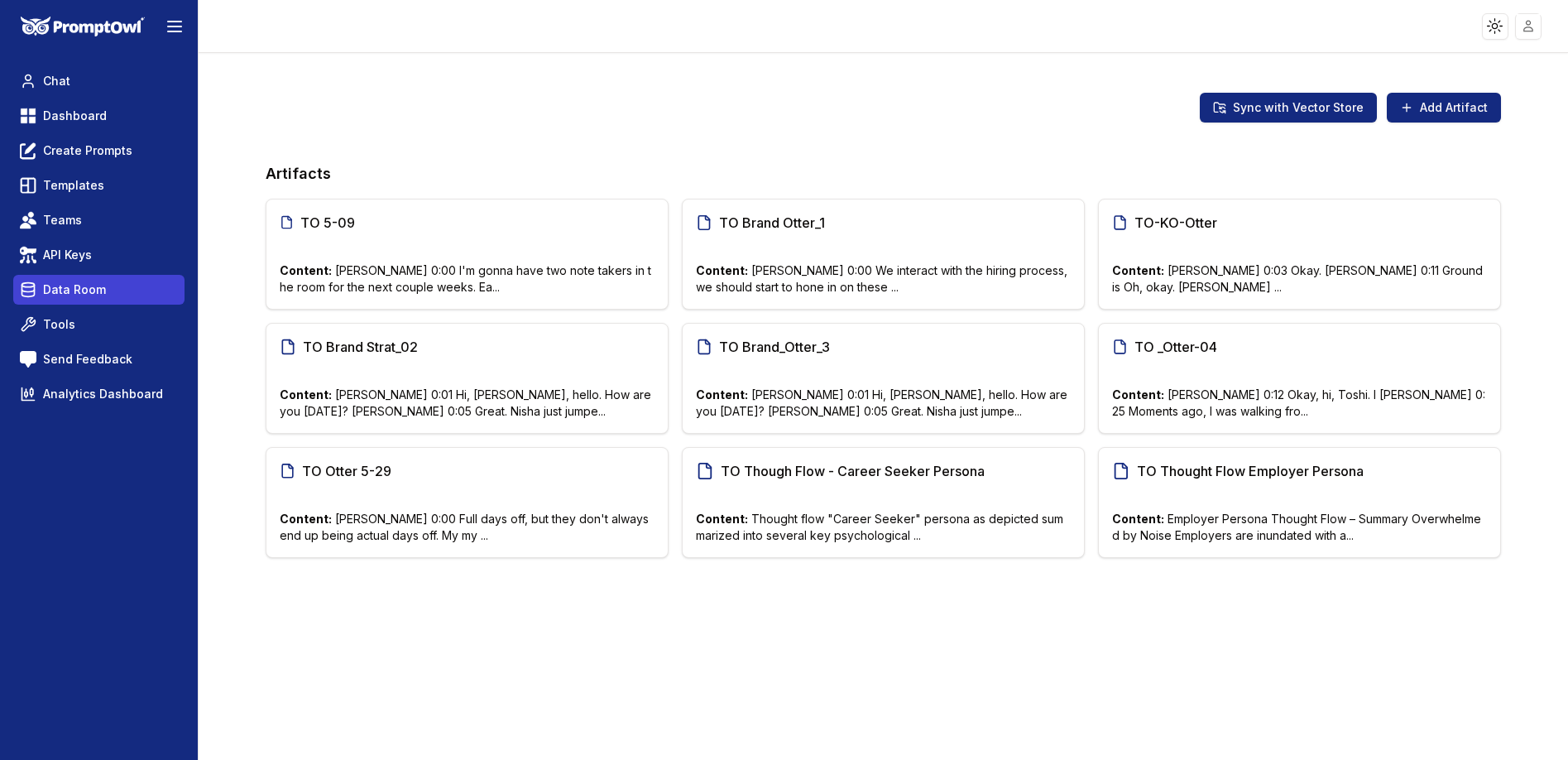
click at [115, 288] on link "Data Room" at bounding box center [99, 290] width 171 height 30
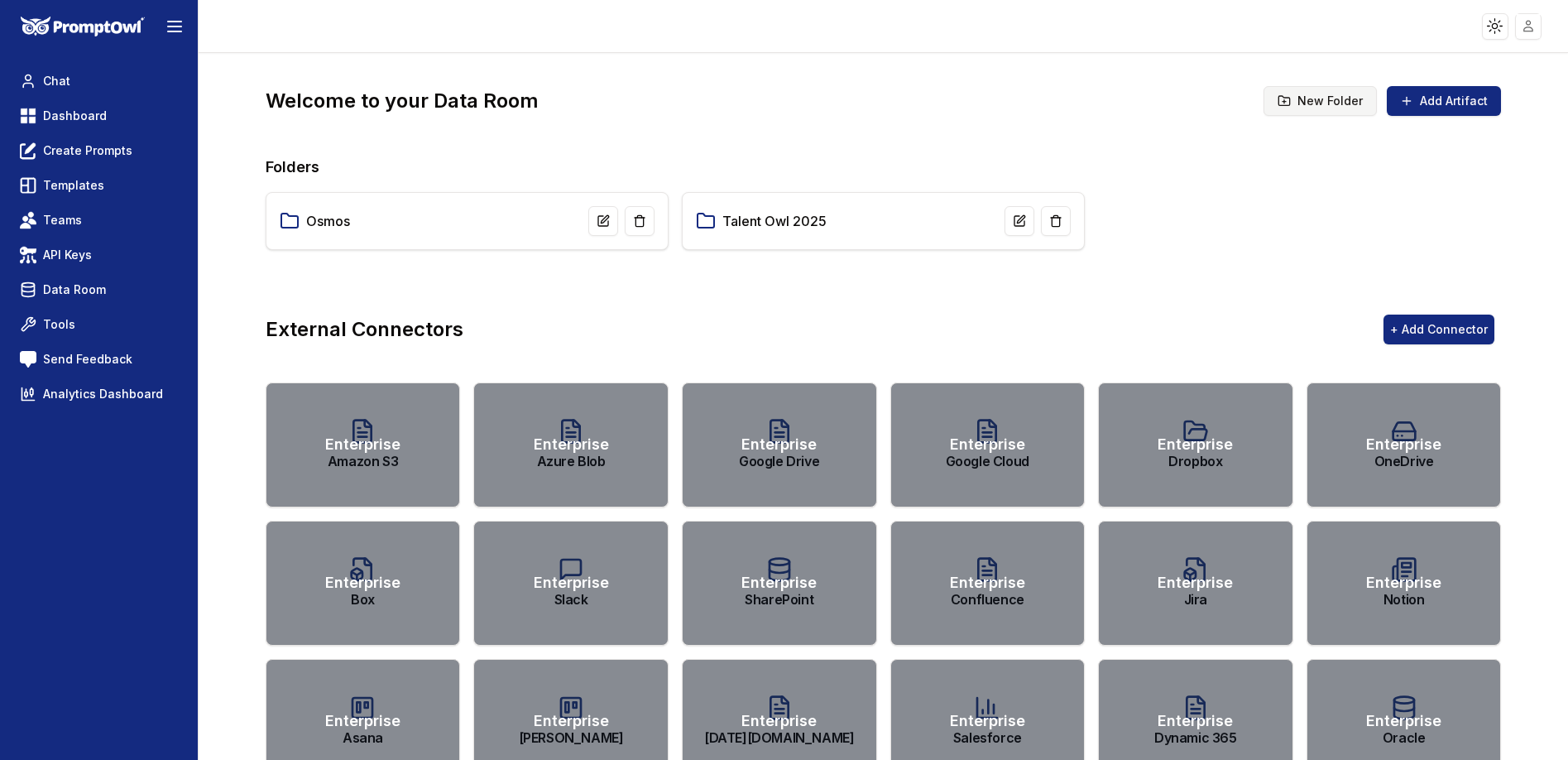
click at [1324, 106] on button "New Folder" at bounding box center [1320, 101] width 113 height 30
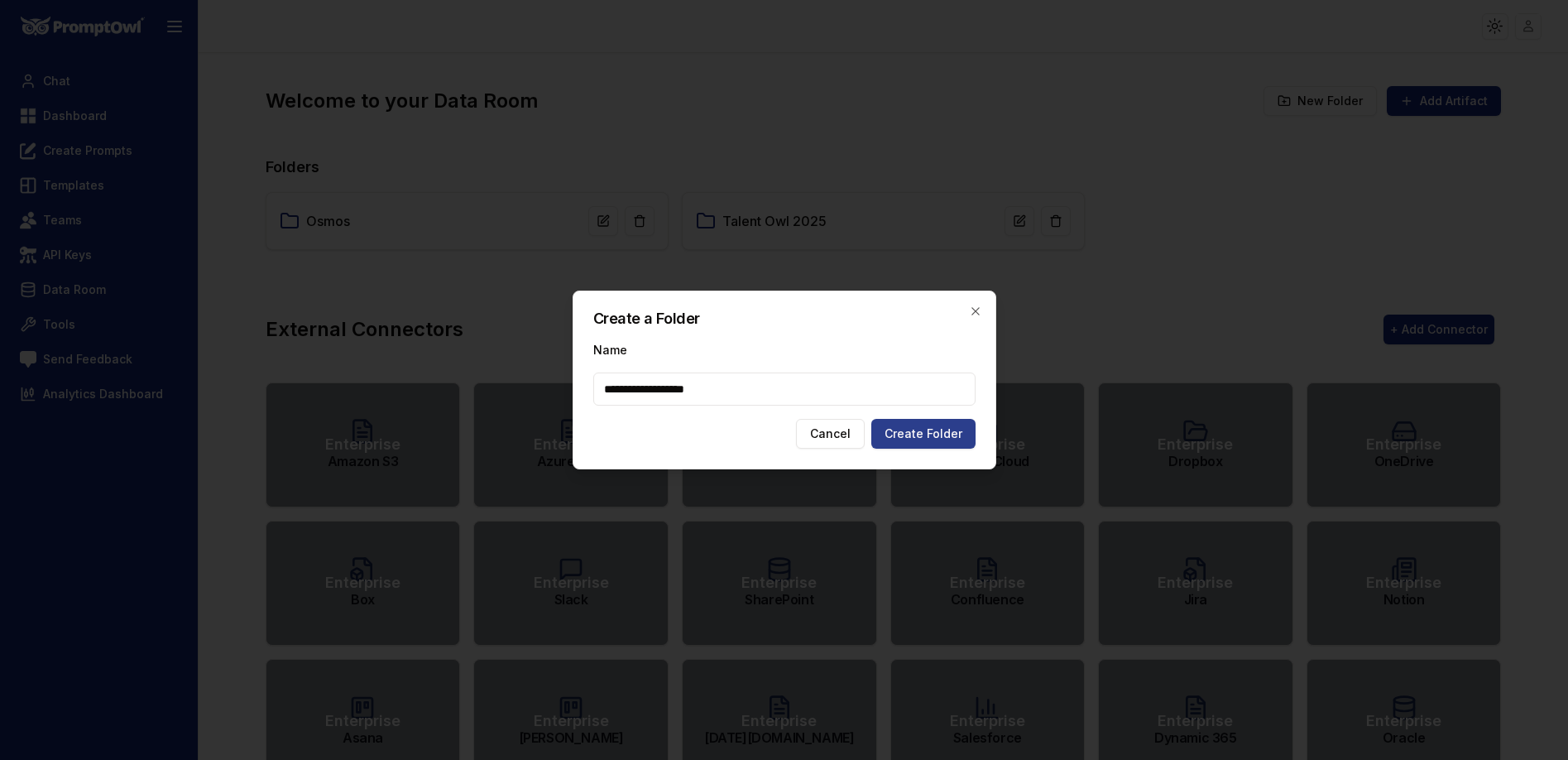
type input "**********"
click at [940, 433] on button "Create Folder" at bounding box center [923, 433] width 104 height 30
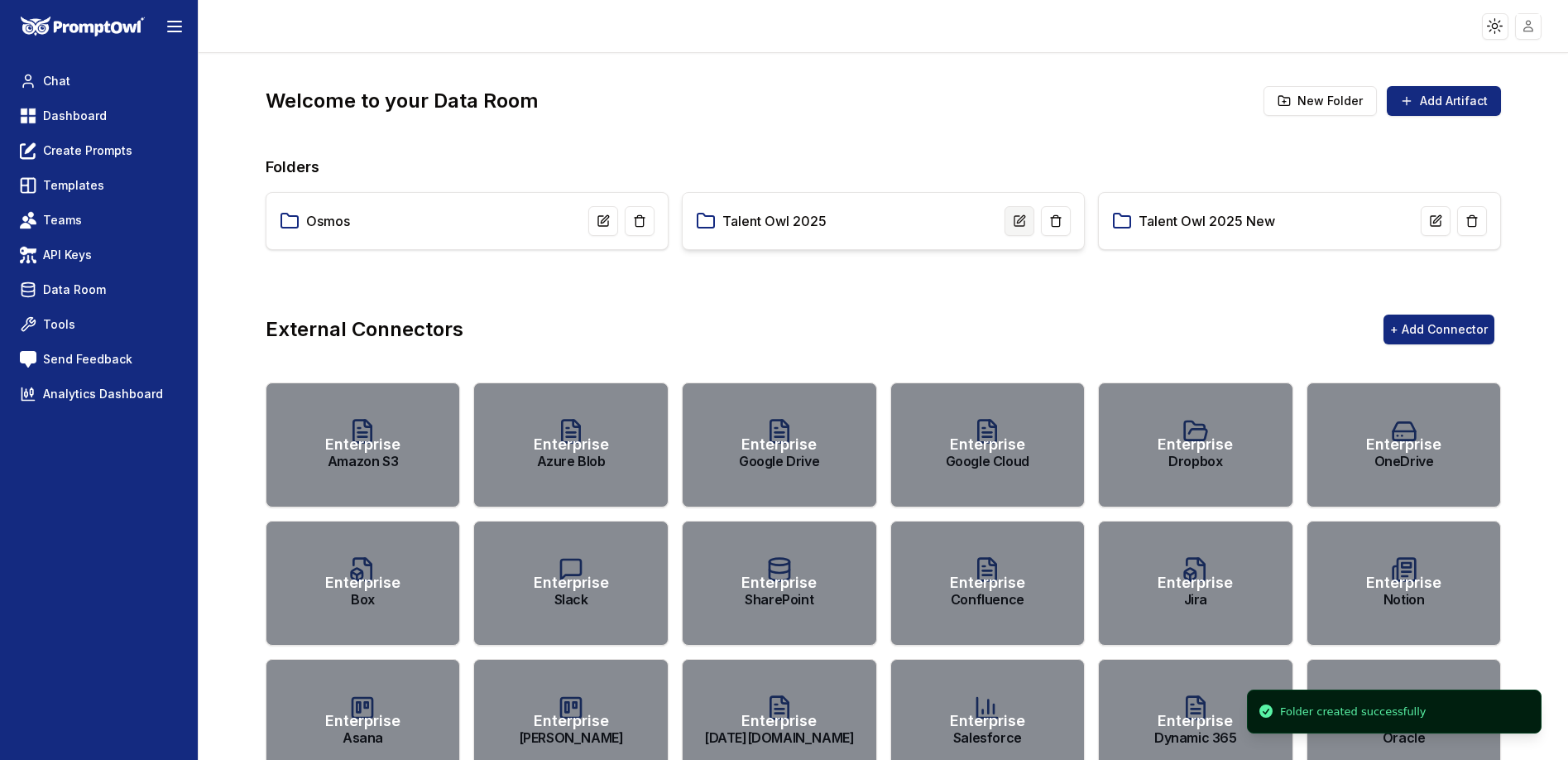
click at [1008, 228] on button at bounding box center [1020, 221] width 29 height 30
drag, startPoint x: 832, startPoint y: 222, endPoint x: 794, endPoint y: 220, distance: 38.1
click at [794, 220] on input "**********" at bounding box center [815, 220] width 185 height 29
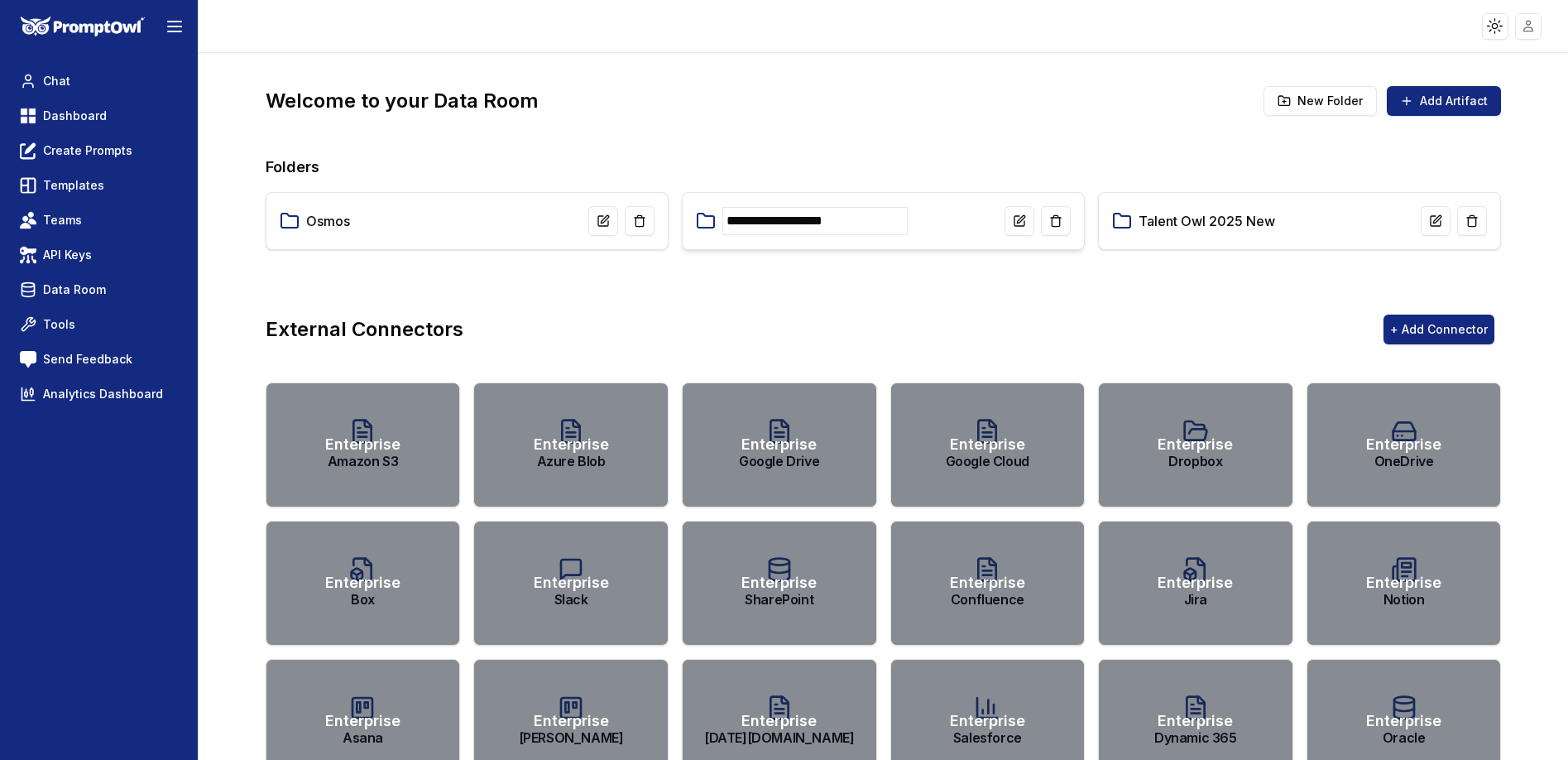
type input "**********"
click at [854, 307] on body "**********" at bounding box center [784, 380] width 1568 height 760
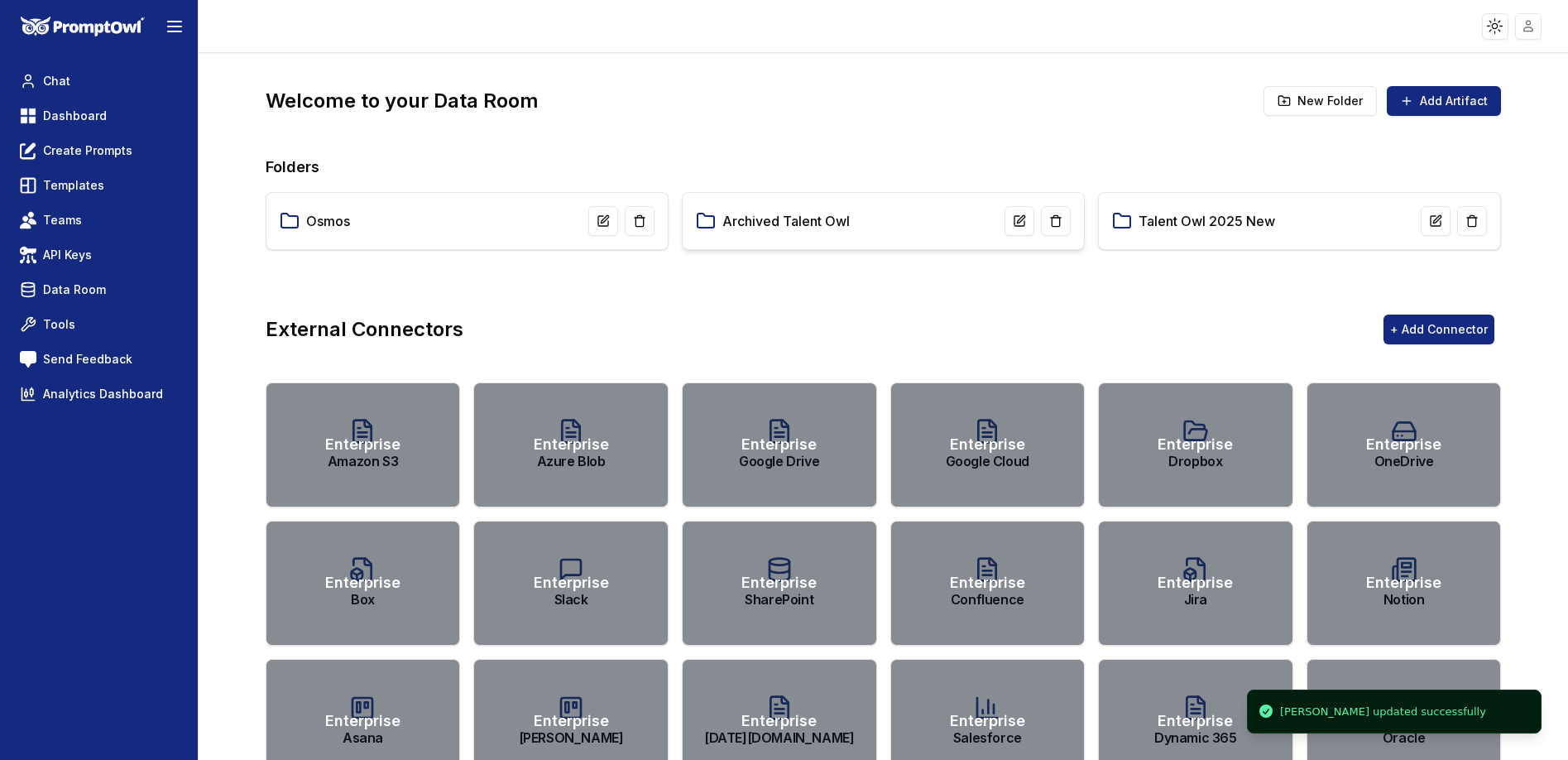
click at [819, 220] on link "Archived Talent Owl" at bounding box center [786, 221] width 127 height 20
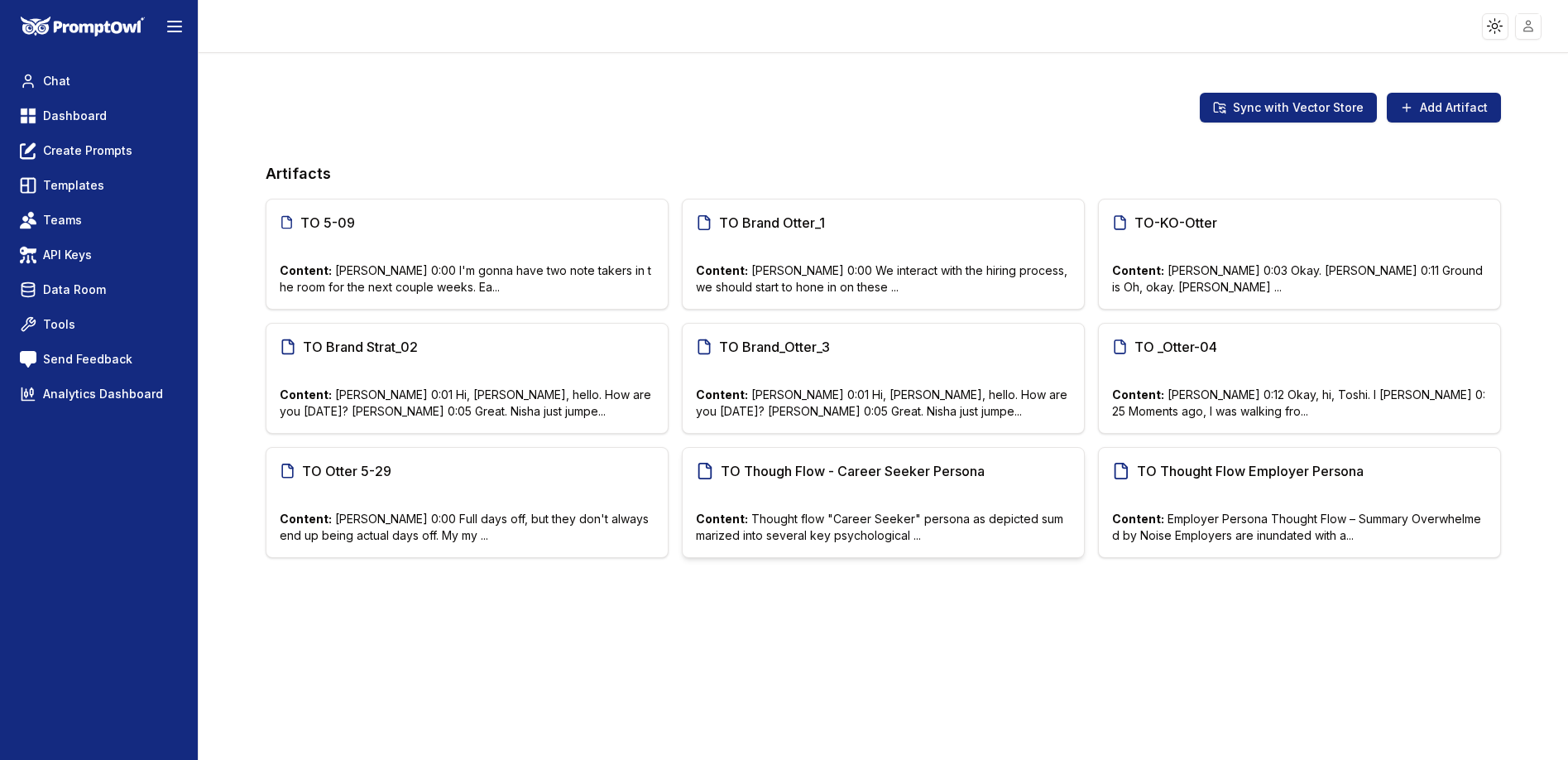
click at [908, 477] on span "TO Though Flow - Career Seeker Persona" at bounding box center [854, 471] width 265 height 20
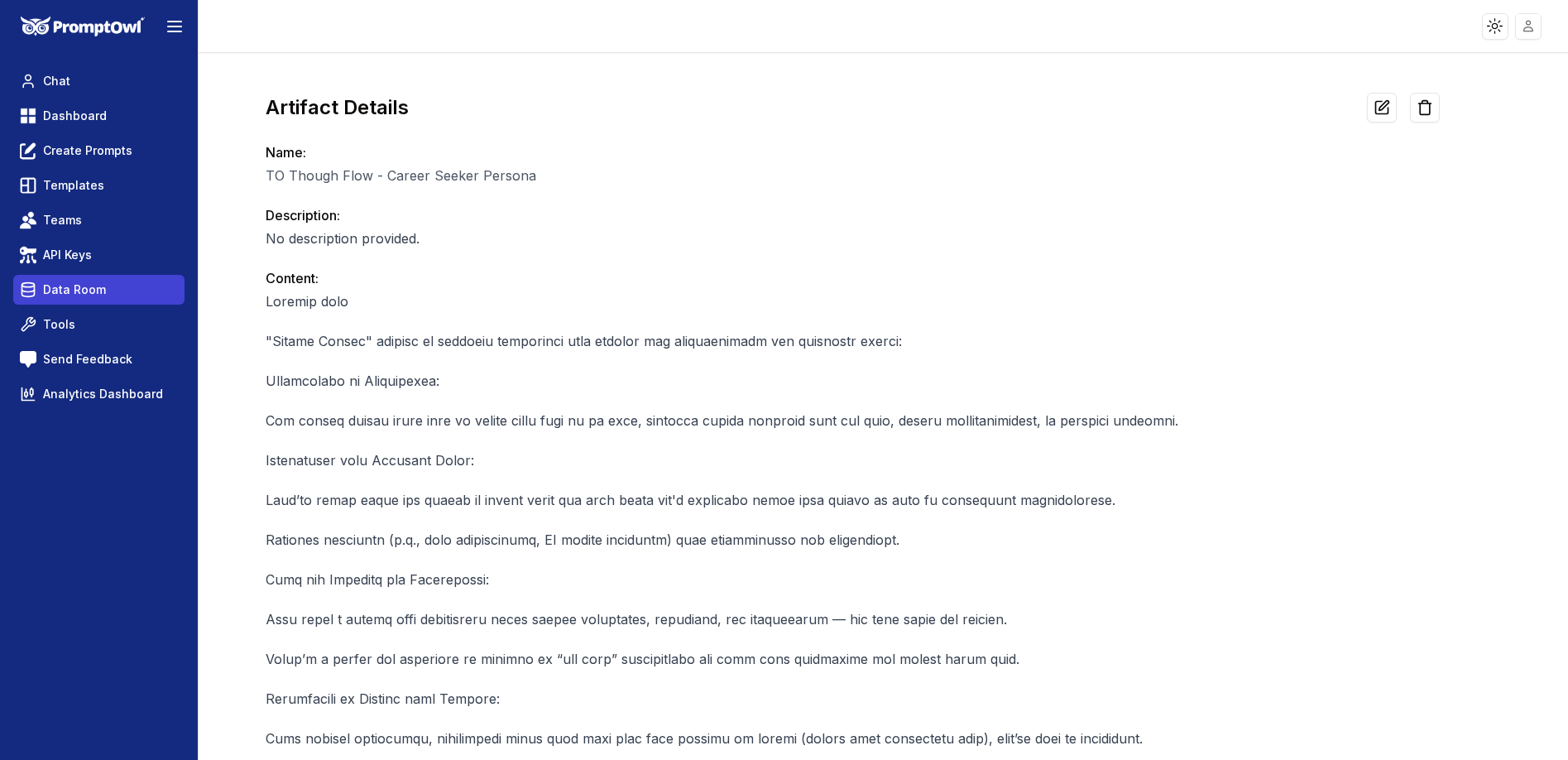
click at [100, 285] on span "Data Room" at bounding box center [75, 290] width 63 height 17
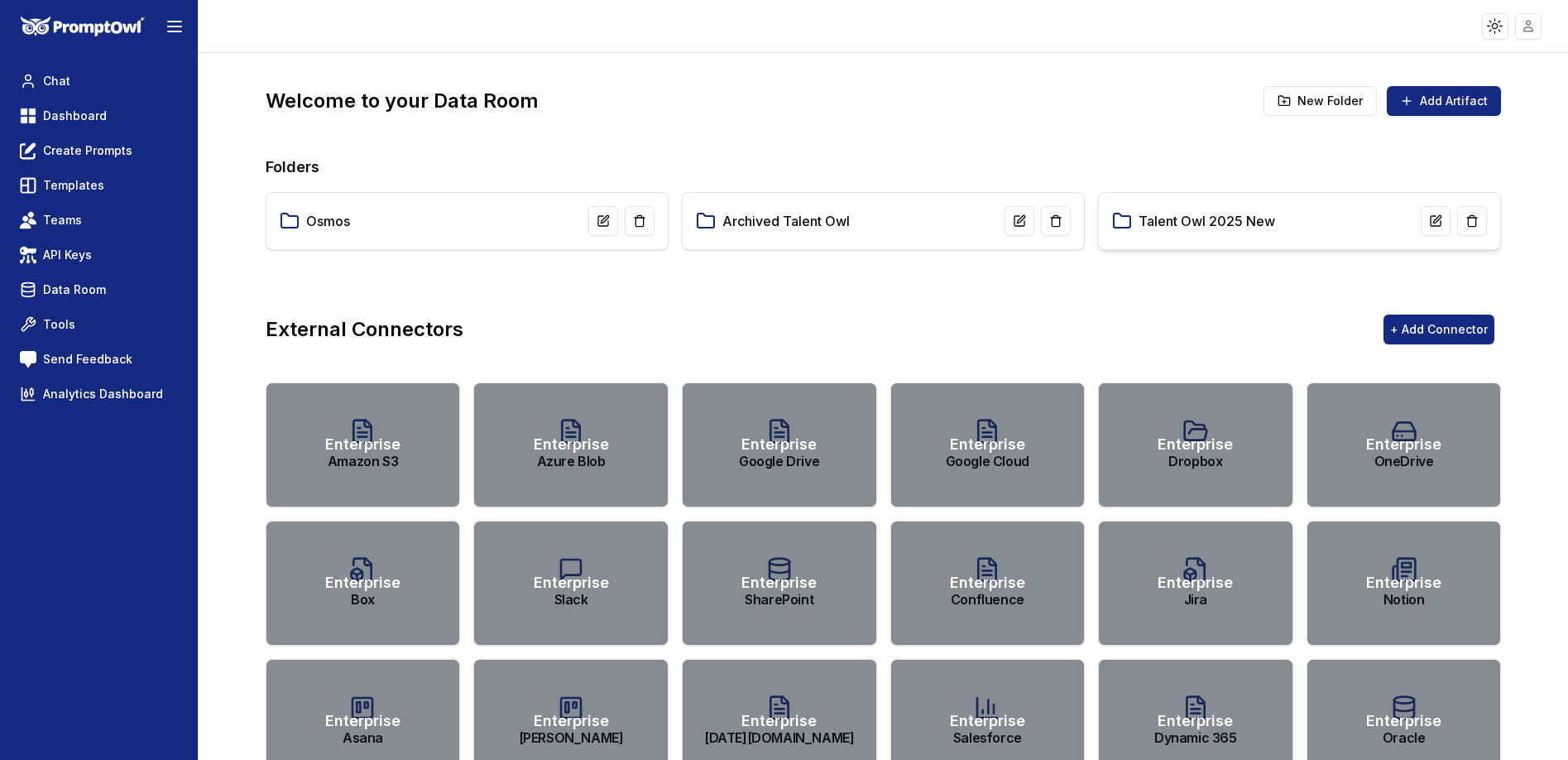
click at [1216, 222] on link "Talent Owl 2025 New" at bounding box center [1207, 221] width 136 height 20
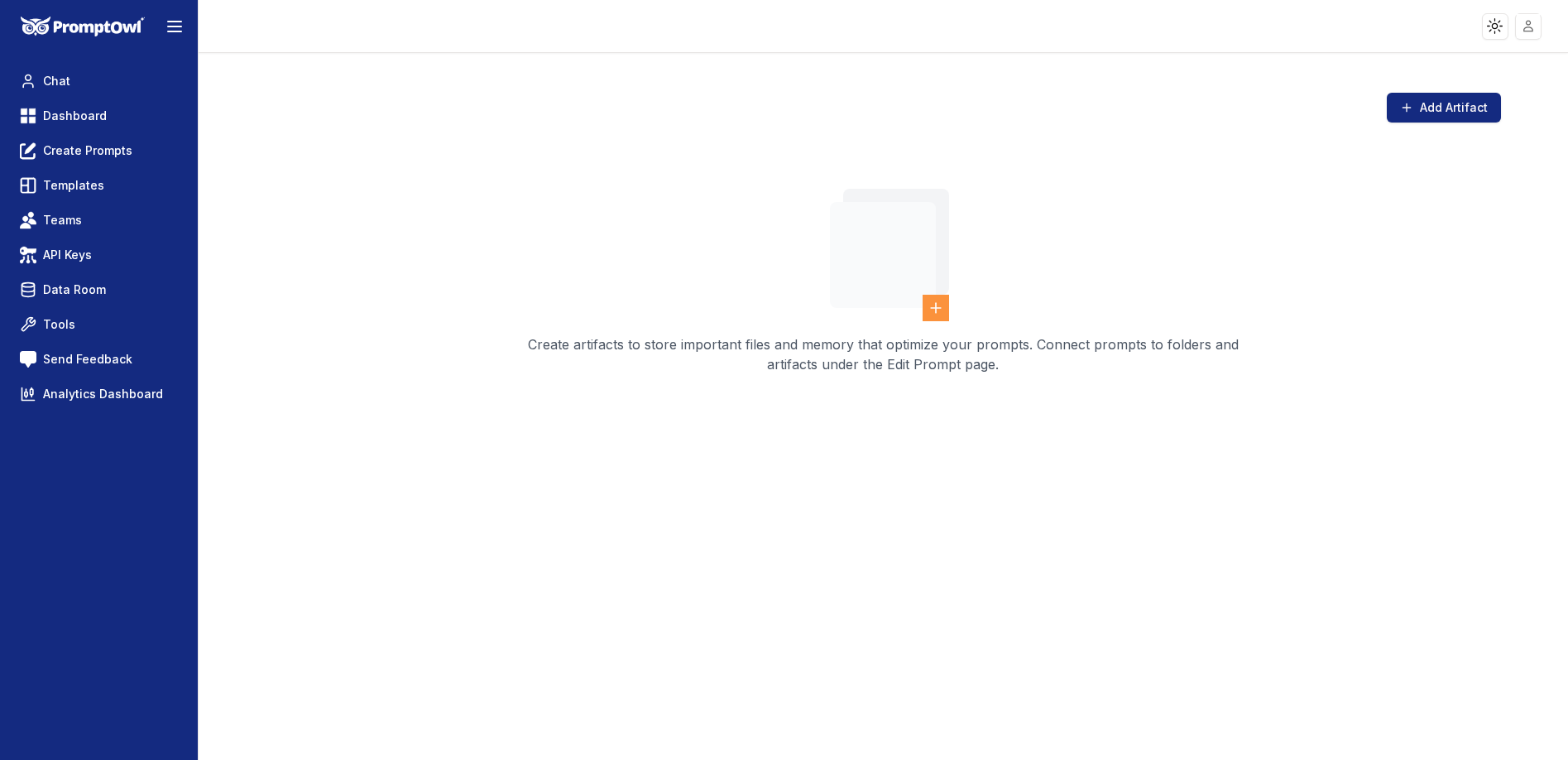
click at [939, 303] on icon at bounding box center [936, 308] width 17 height 17
click at [933, 308] on icon at bounding box center [936, 308] width 17 height 17
click at [862, 374] on p "Create artifacts to store important files and memory that optimize your prompts…" at bounding box center [882, 354] width 716 height 40
click at [1481, 112] on button "Add Artifact" at bounding box center [1444, 108] width 114 height 30
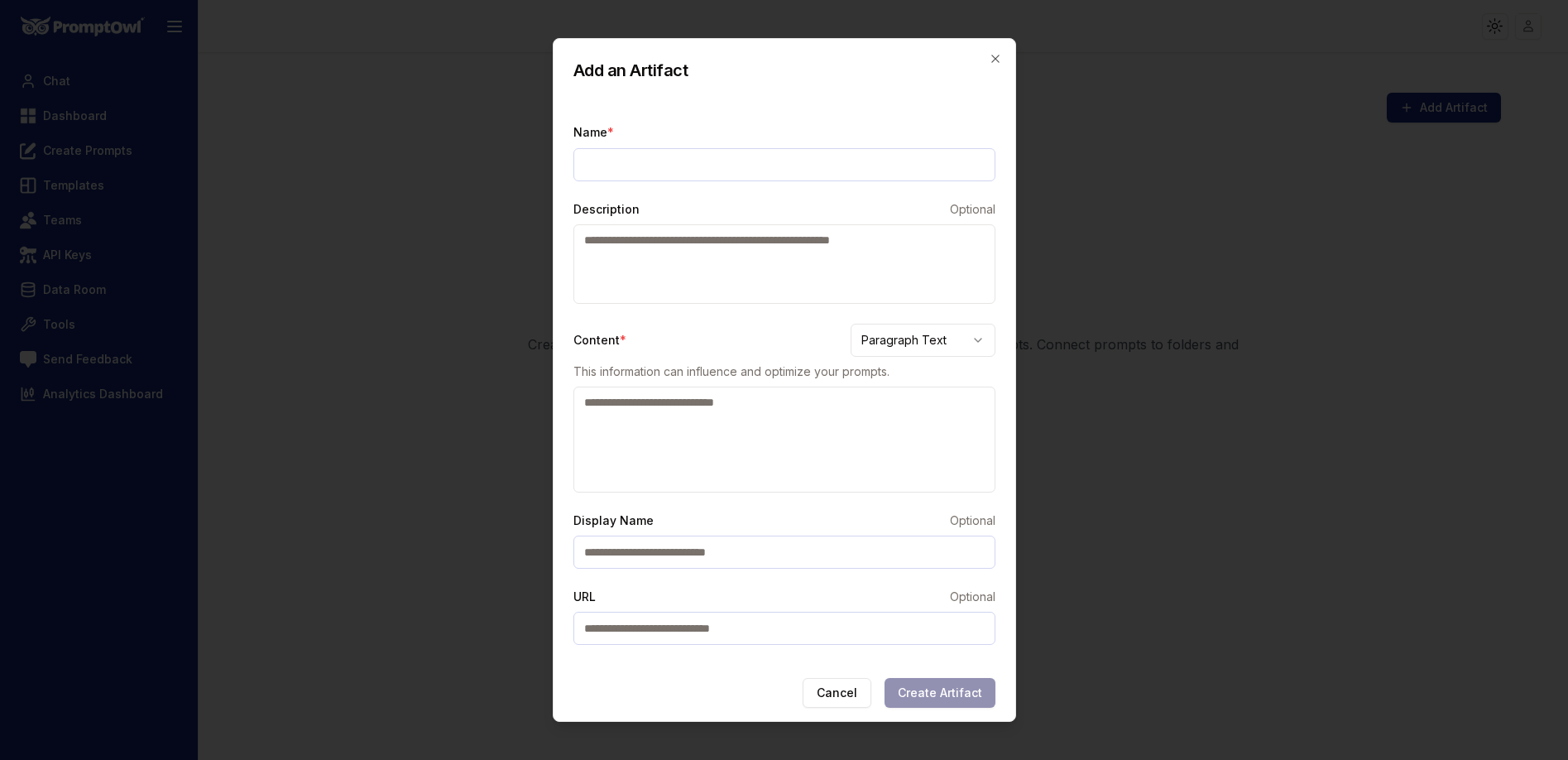
click at [1001, 46] on div "Add an Artifact" at bounding box center [784, 66] width 462 height 56
click at [992, 59] on icon "button" at bounding box center [996, 59] width 13 height 13
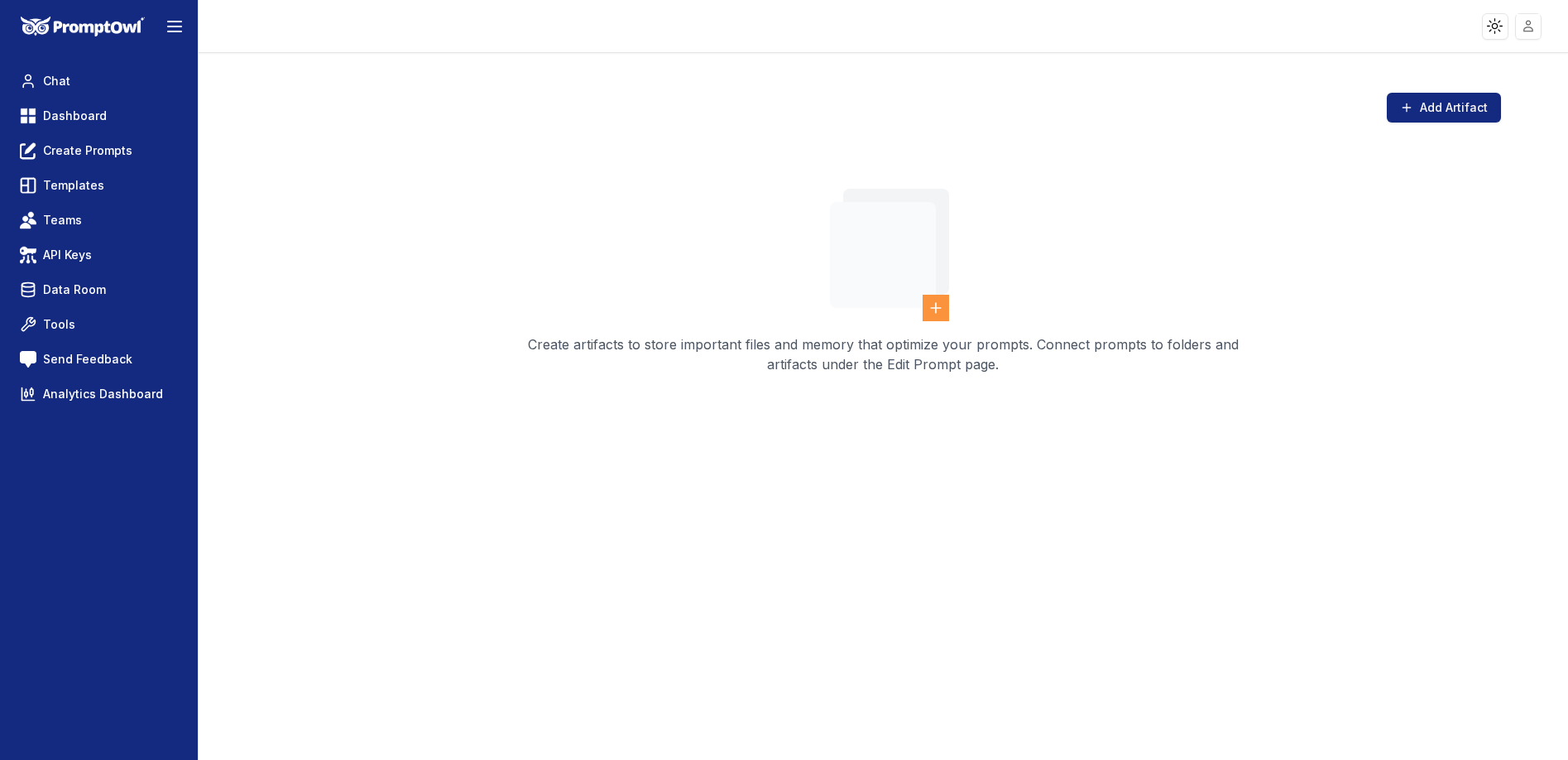
click at [930, 313] on icon at bounding box center [936, 308] width 17 height 17
click at [1439, 107] on button "Add Artifact" at bounding box center [1444, 108] width 114 height 30
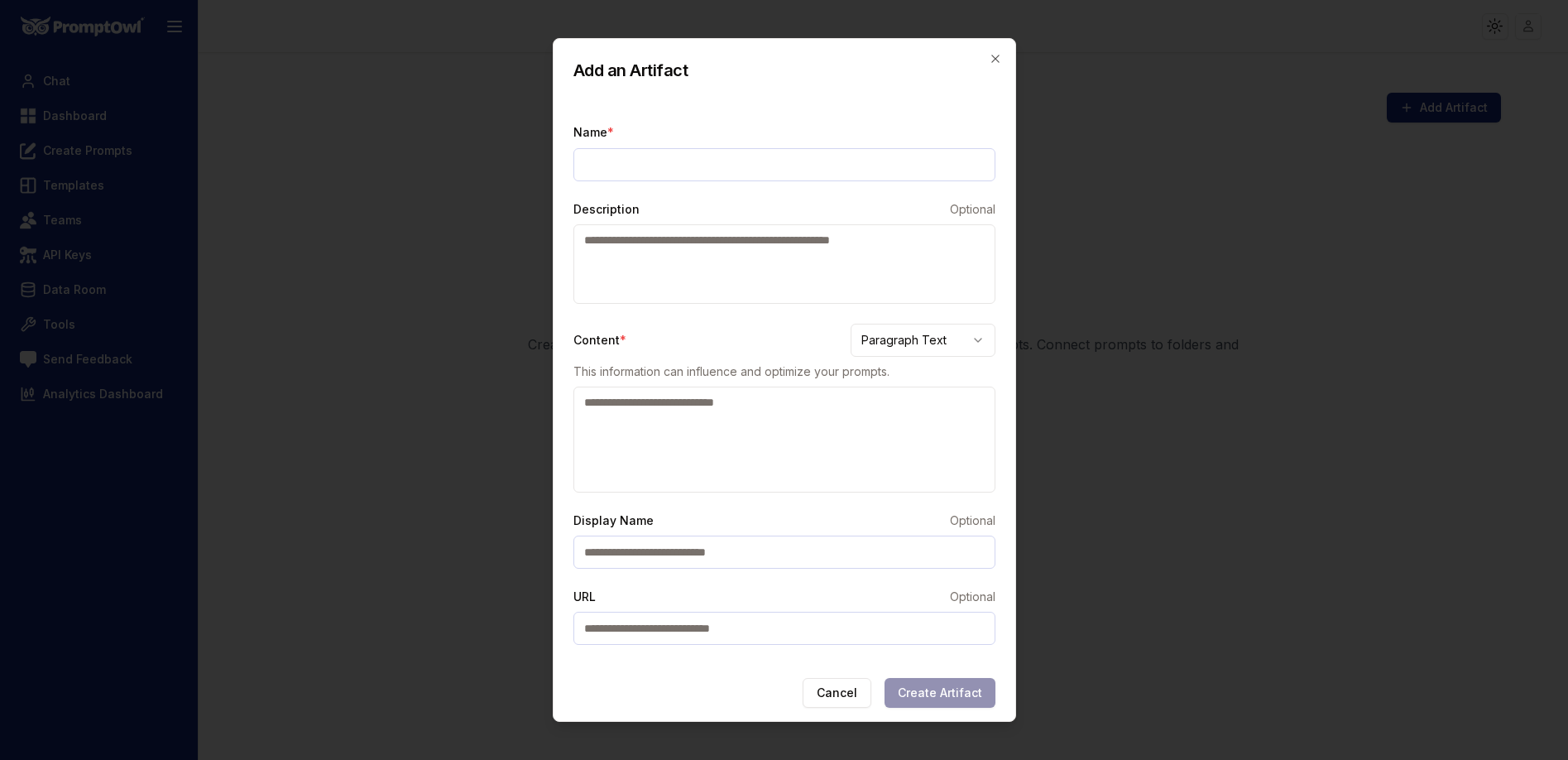
click at [649, 407] on textarea "Content *" at bounding box center [784, 439] width 422 height 106
click at [845, 685] on button "Cancel" at bounding box center [837, 693] width 69 height 30
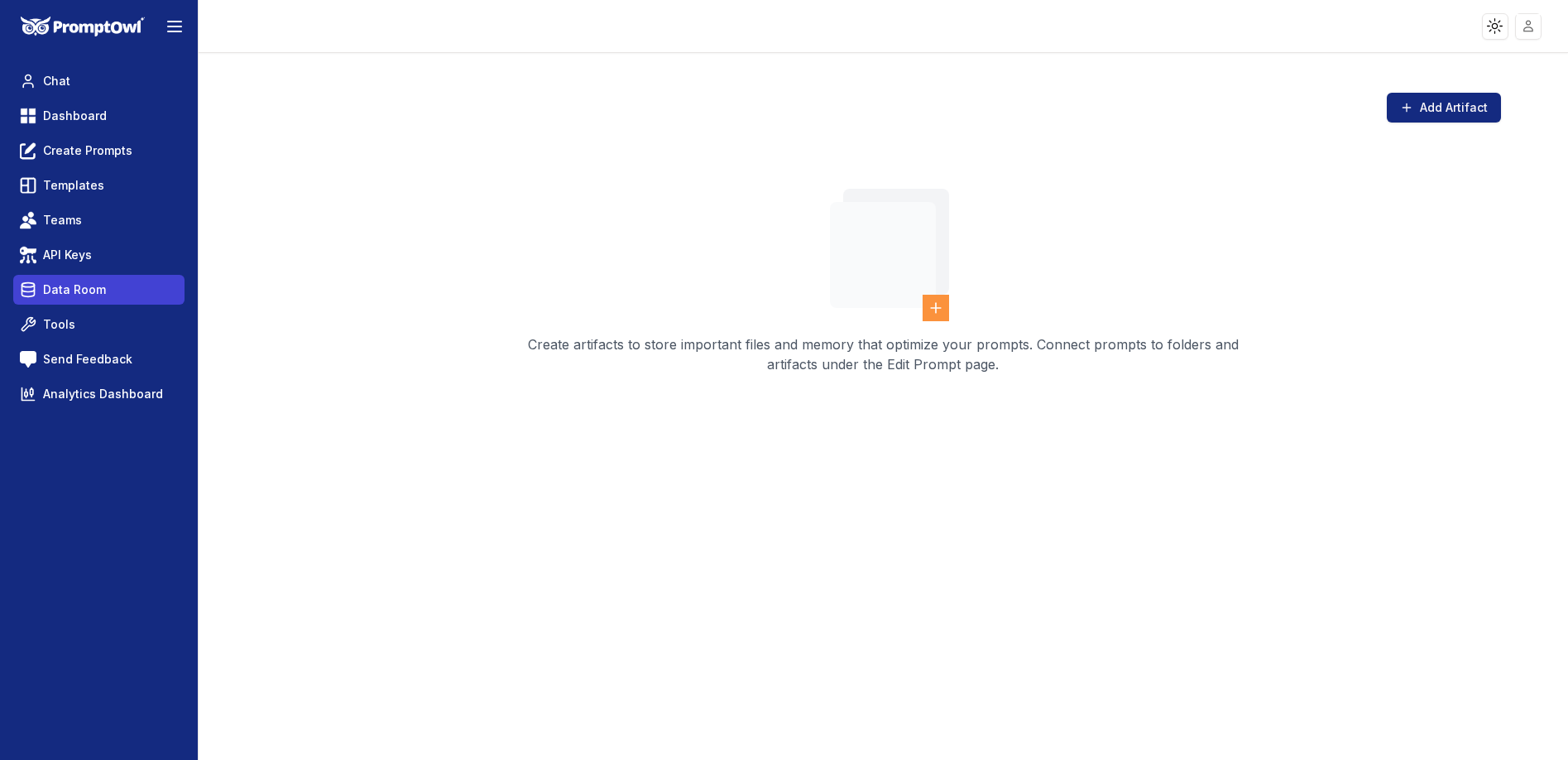
click at [88, 283] on span "Data Room" at bounding box center [75, 290] width 63 height 17
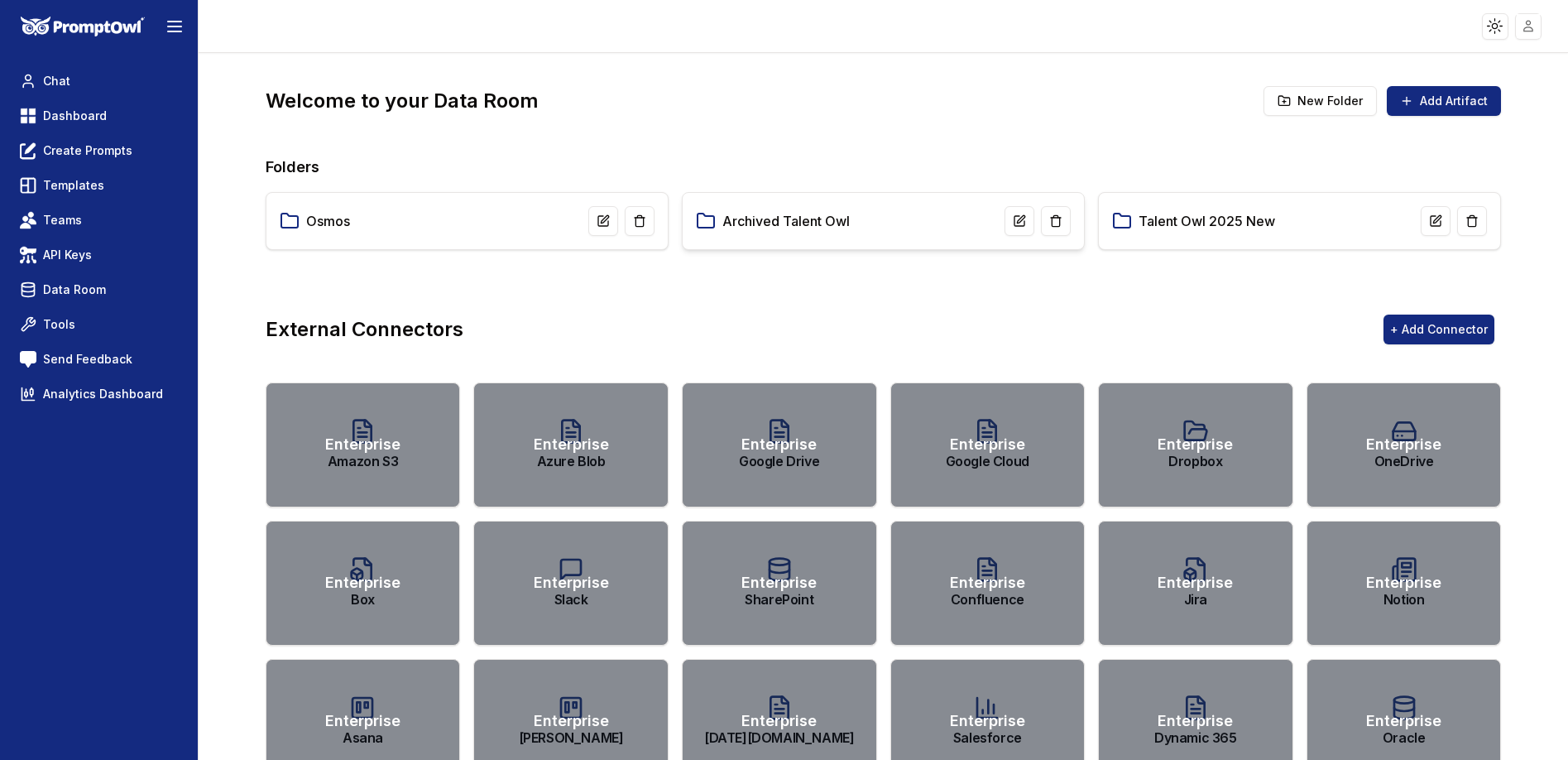
click at [805, 227] on link "Archived Talent Owl" at bounding box center [786, 221] width 127 height 20
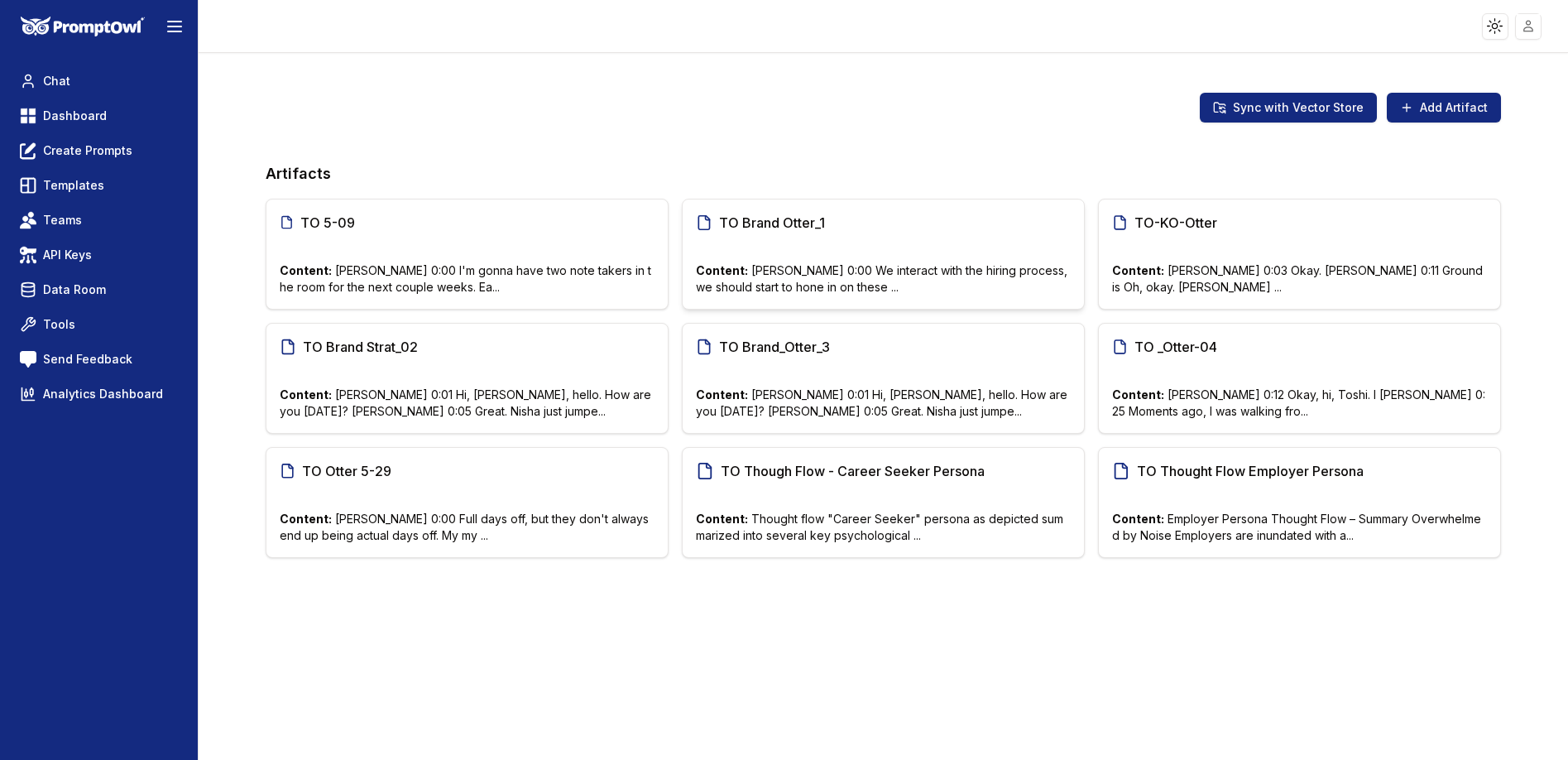
click at [801, 227] on span "TO Brand Otter_1" at bounding box center [773, 223] width 110 height 20
click at [799, 517] on p "Content: Thought flow "Career Seeker" persona as depicted summarized into sever…" at bounding box center [883, 528] width 375 height 33
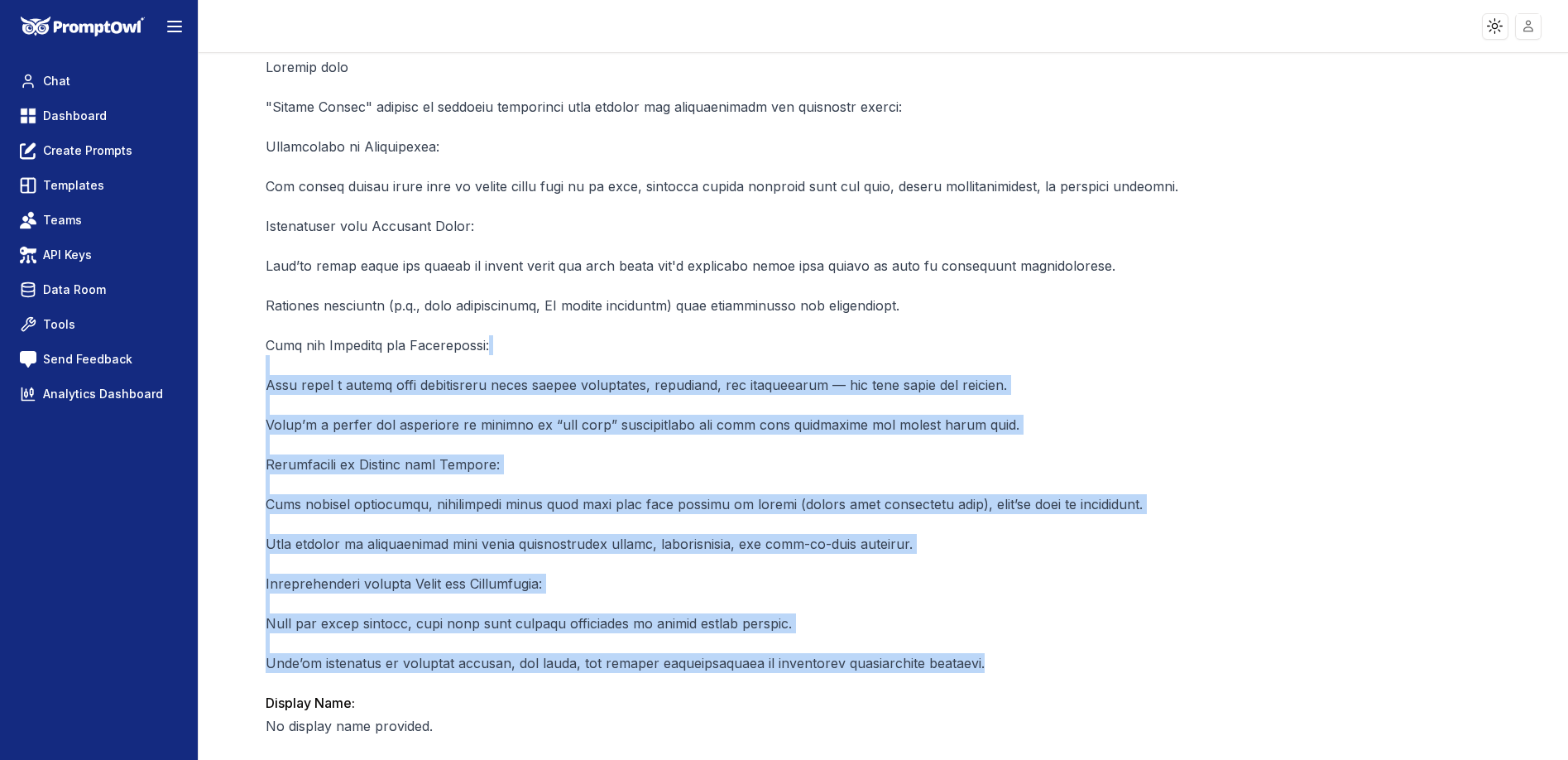
scroll to position [66, 0]
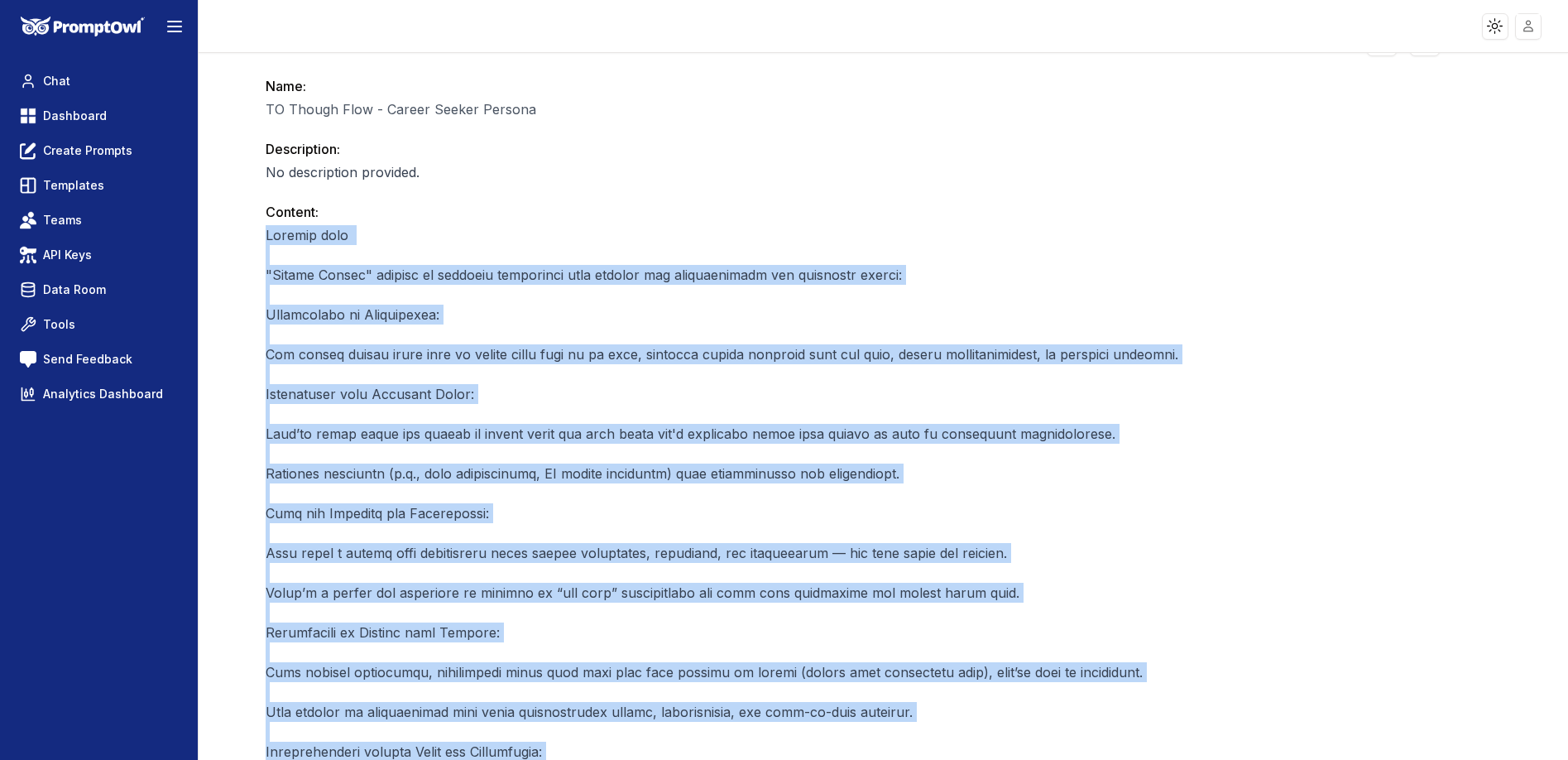
drag, startPoint x: 1012, startPoint y: 462, endPoint x: 251, endPoint y: 233, distance: 794.7
click at [251, 233] on div "Artifact Details Name: TO Though Flow - Career Seeker Persona Description: No d…" at bounding box center [882, 528] width 1301 height 1083
click at [496, 317] on p at bounding box center [853, 533] width 1174 height 616
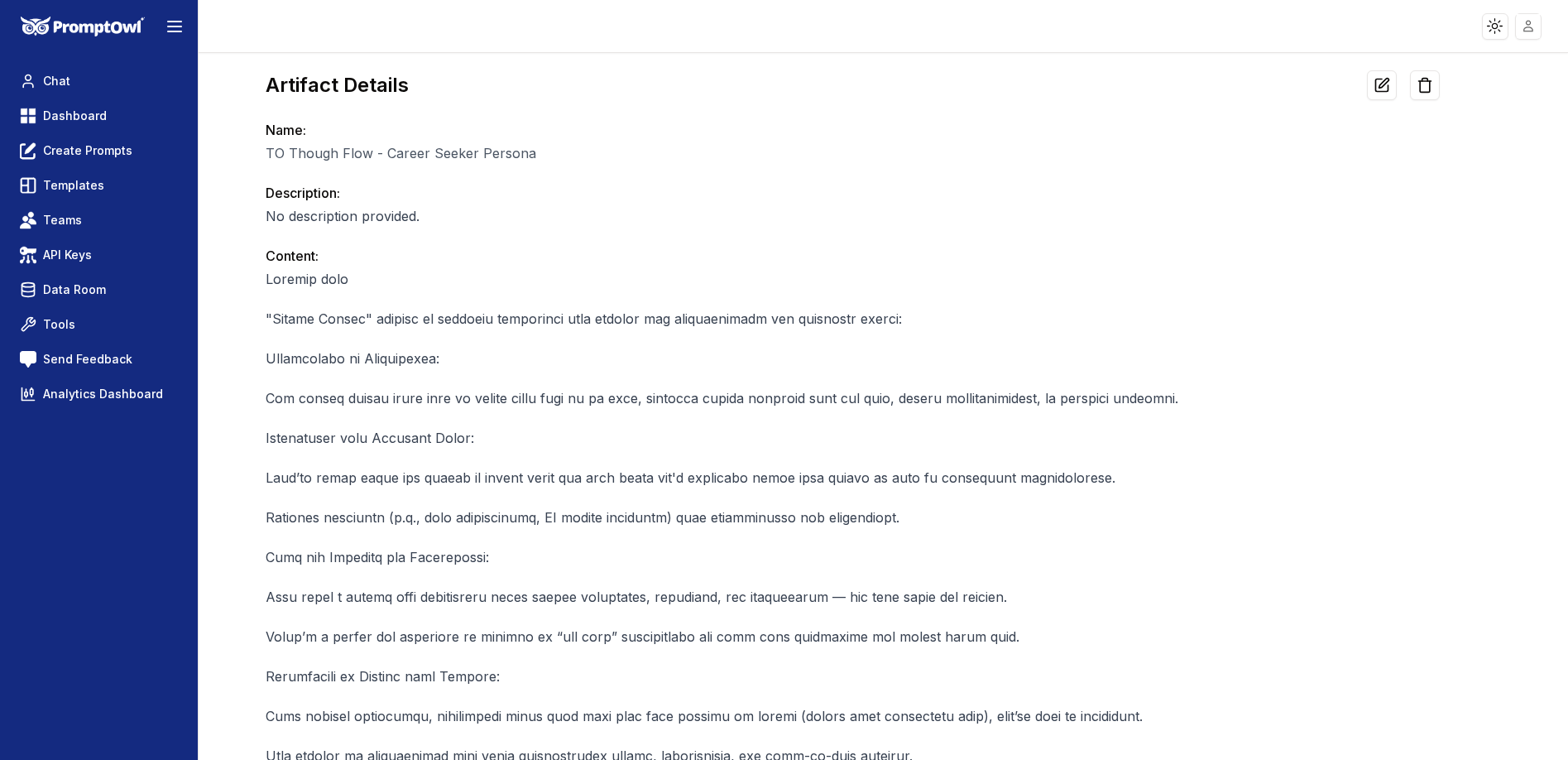
scroll to position [0, 0]
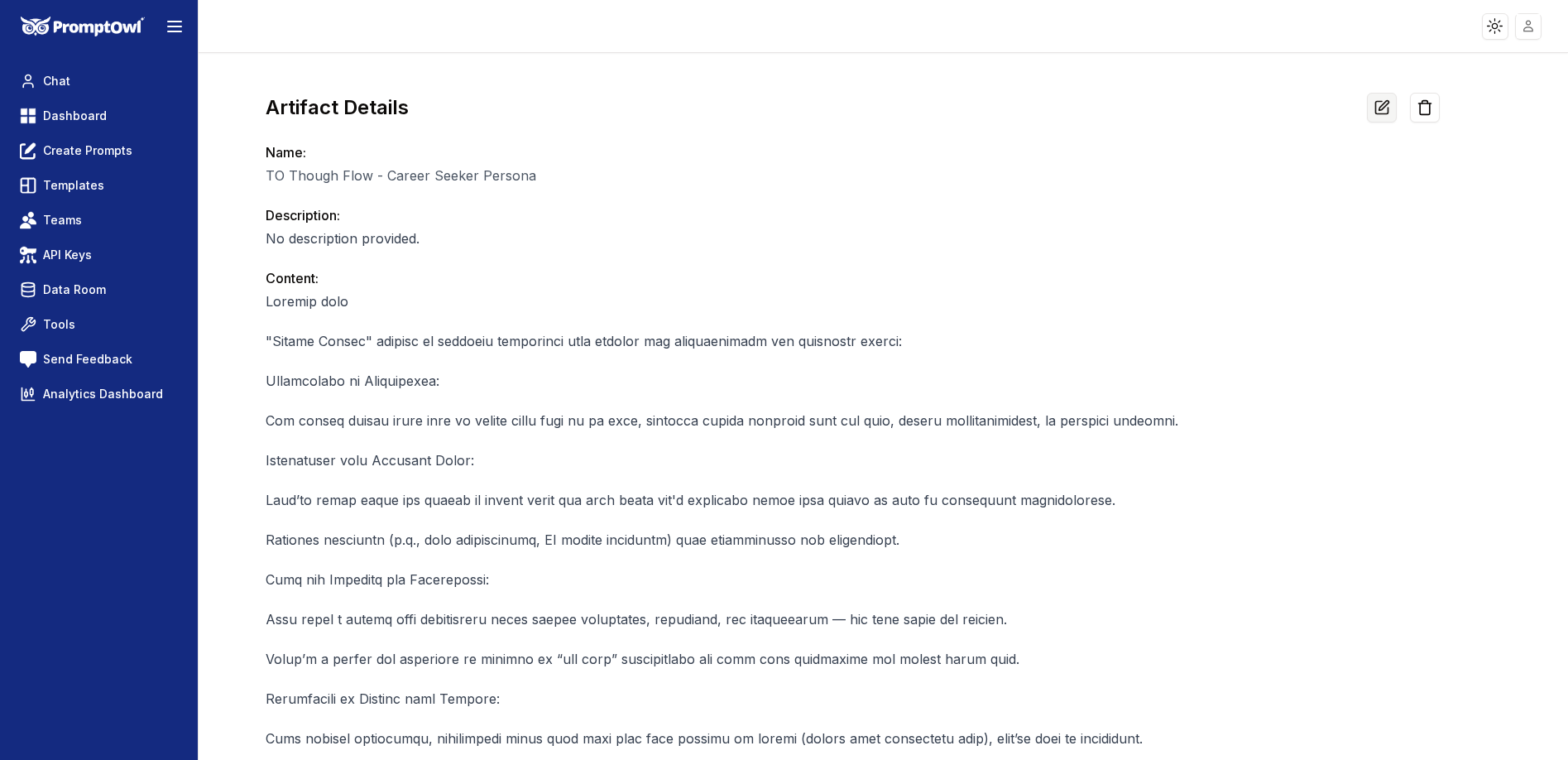
click at [1375, 109] on icon at bounding box center [1382, 108] width 17 height 17
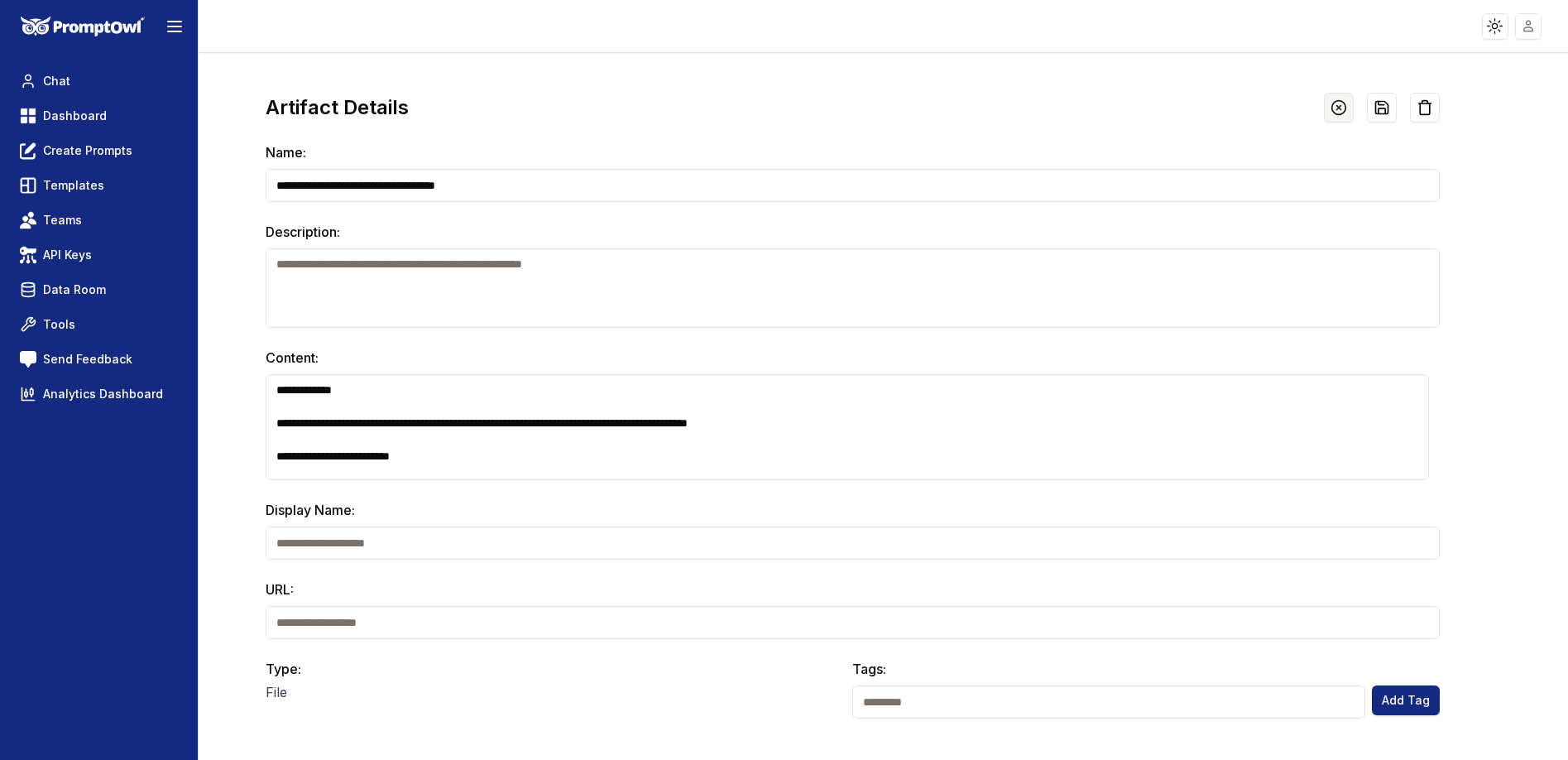
click at [1331, 105] on icon at bounding box center [1339, 108] width 17 height 17
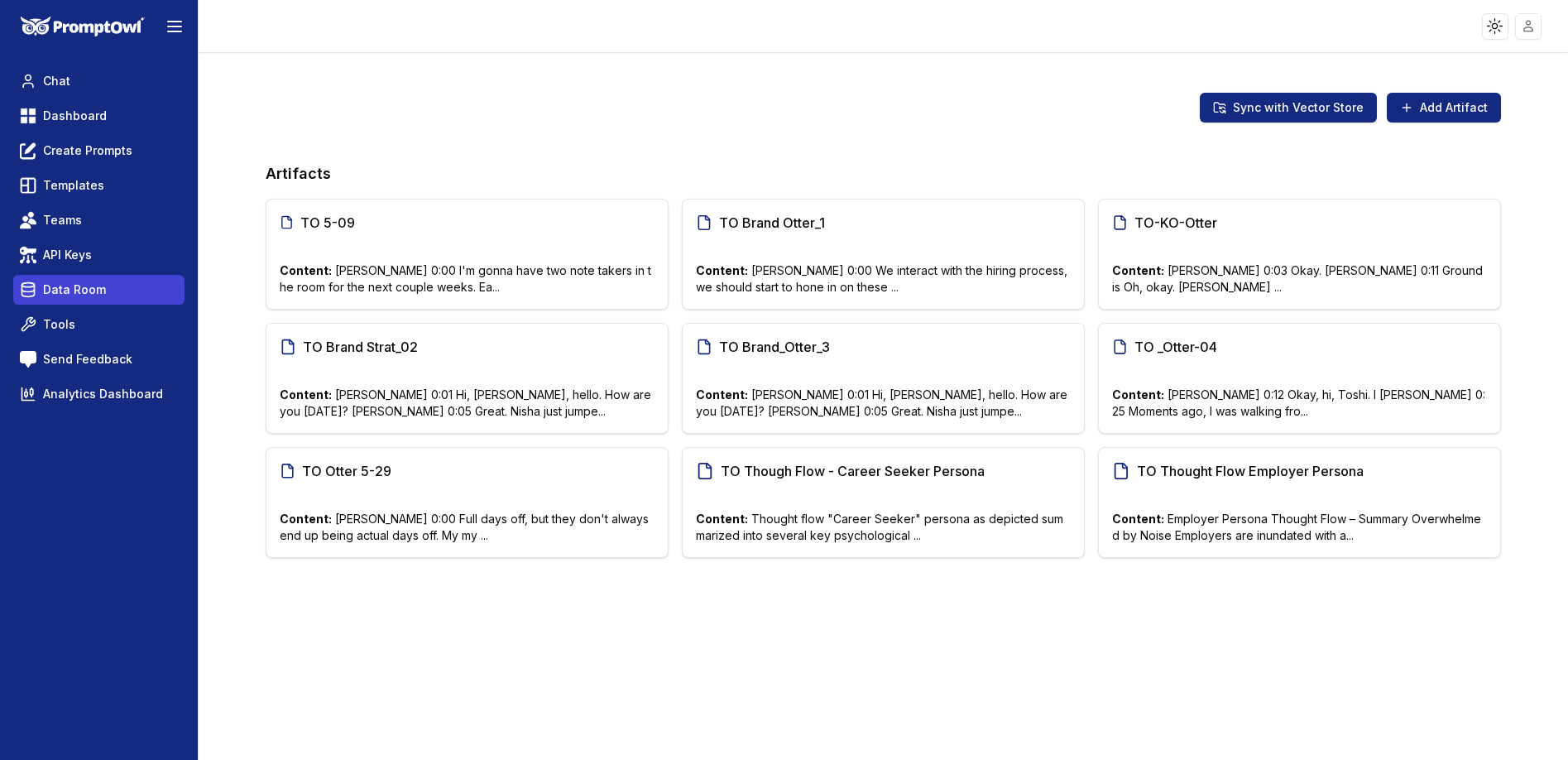
click at [69, 281] on span "Data Room" at bounding box center [75, 290] width 63 height 17
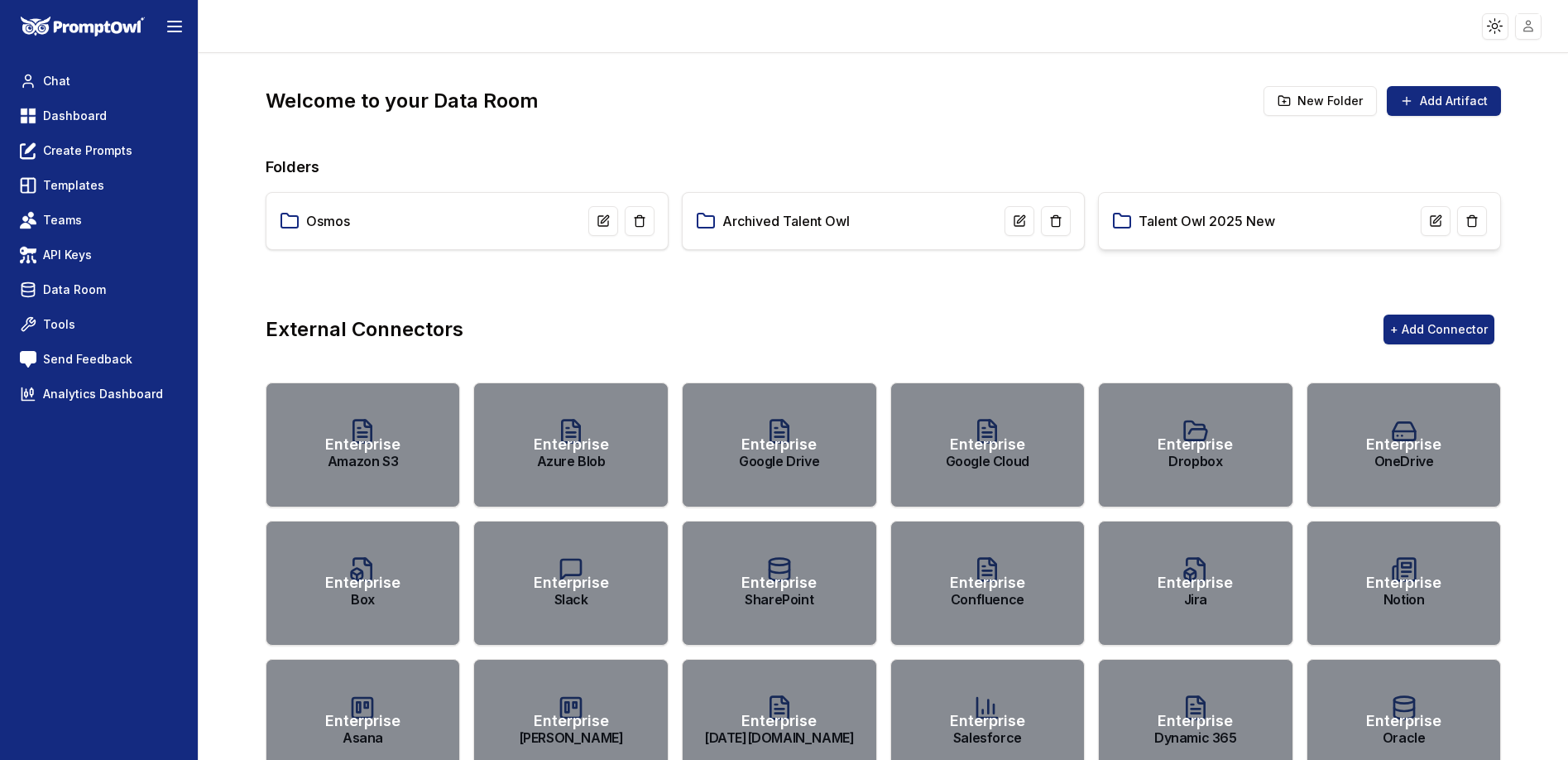
click at [1189, 225] on link "Talent Owl 2025 New" at bounding box center [1207, 221] width 136 height 20
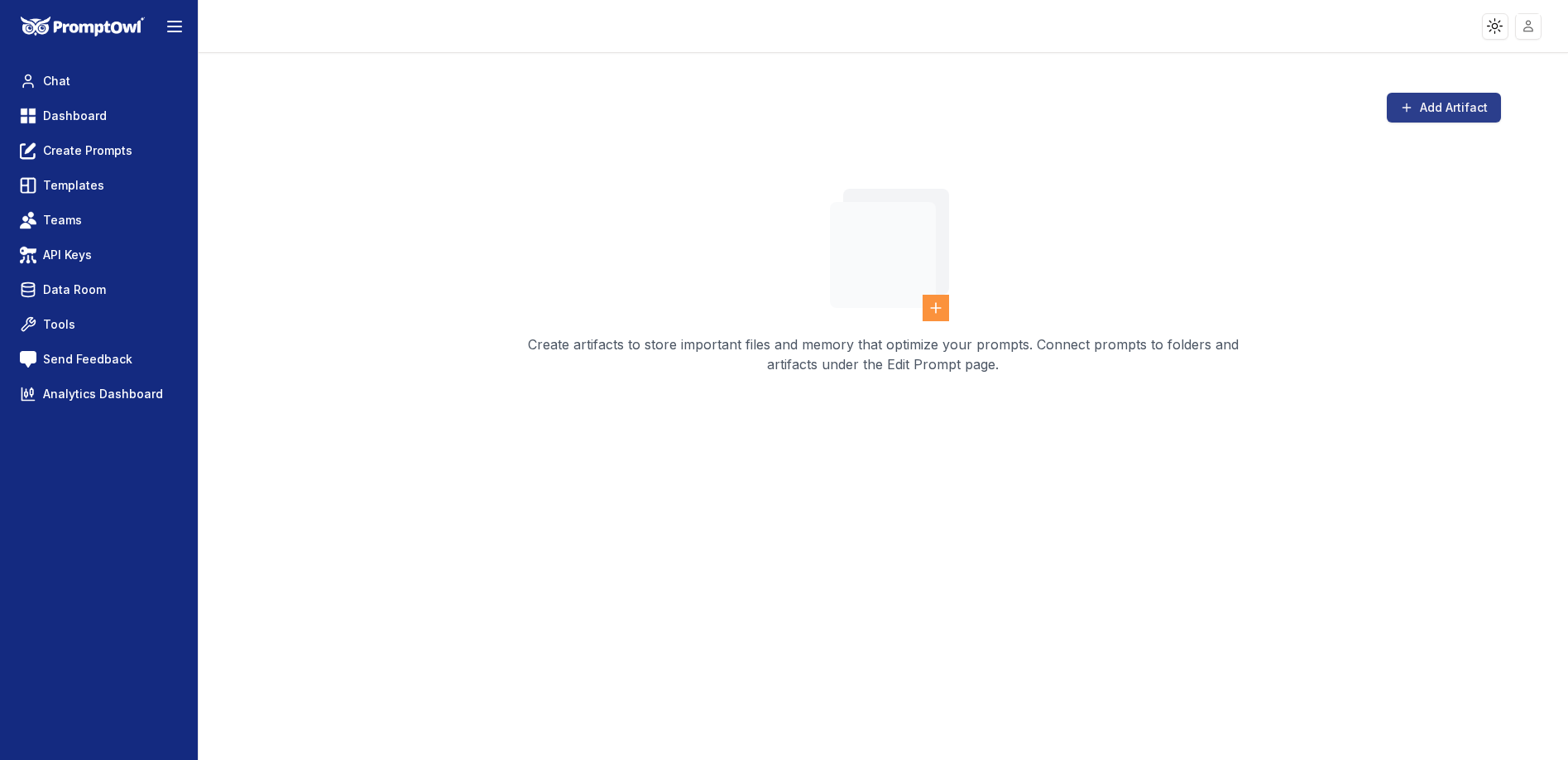
click at [1458, 97] on button "Add Artifact" at bounding box center [1444, 108] width 114 height 30
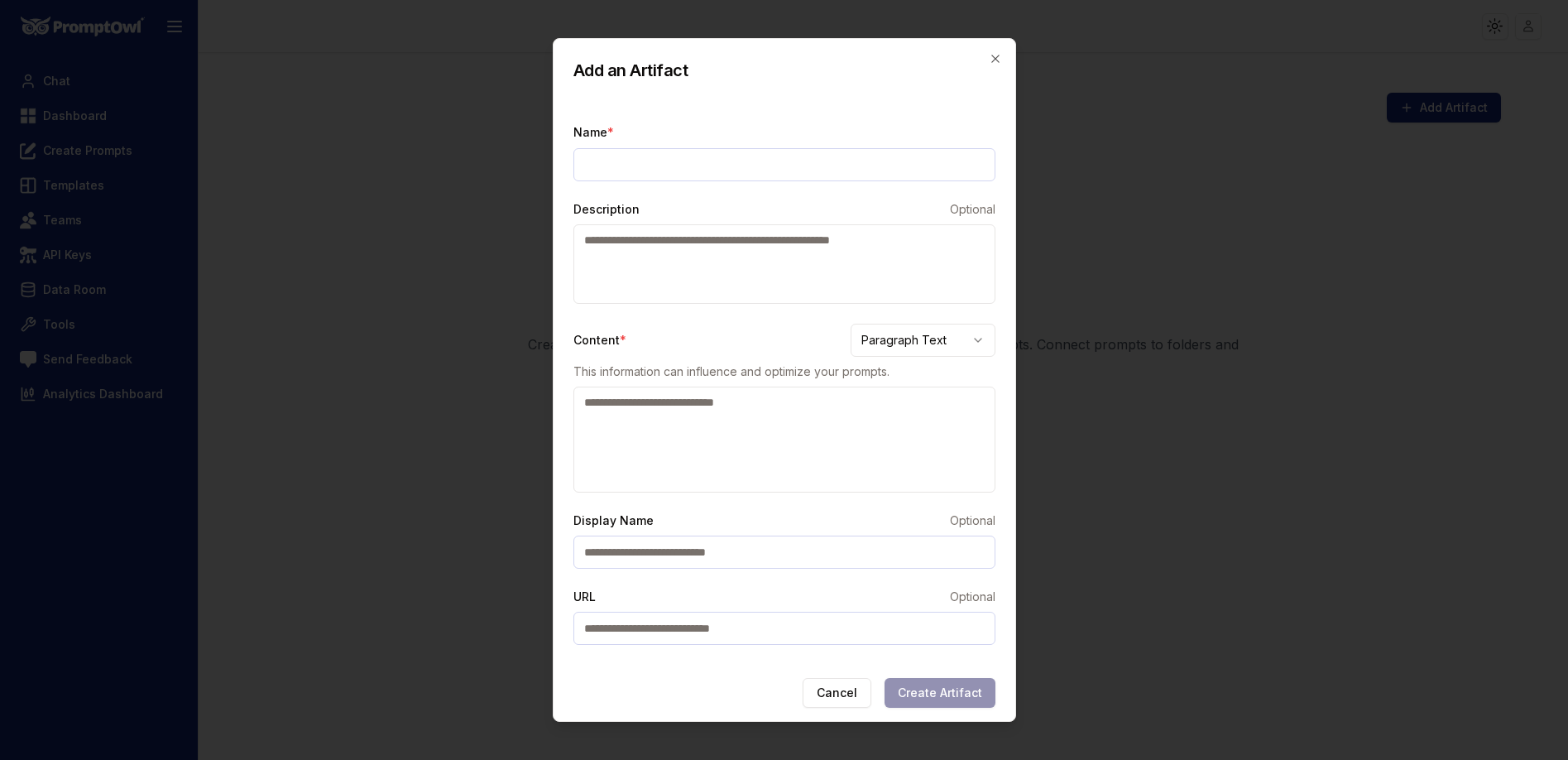
click at [678, 267] on textarea "Description" at bounding box center [784, 264] width 422 height 79
paste textarea "**********"
type textarea "**********"
click at [730, 432] on textarea "Content *" at bounding box center [784, 439] width 422 height 106
paste textarea "**********"
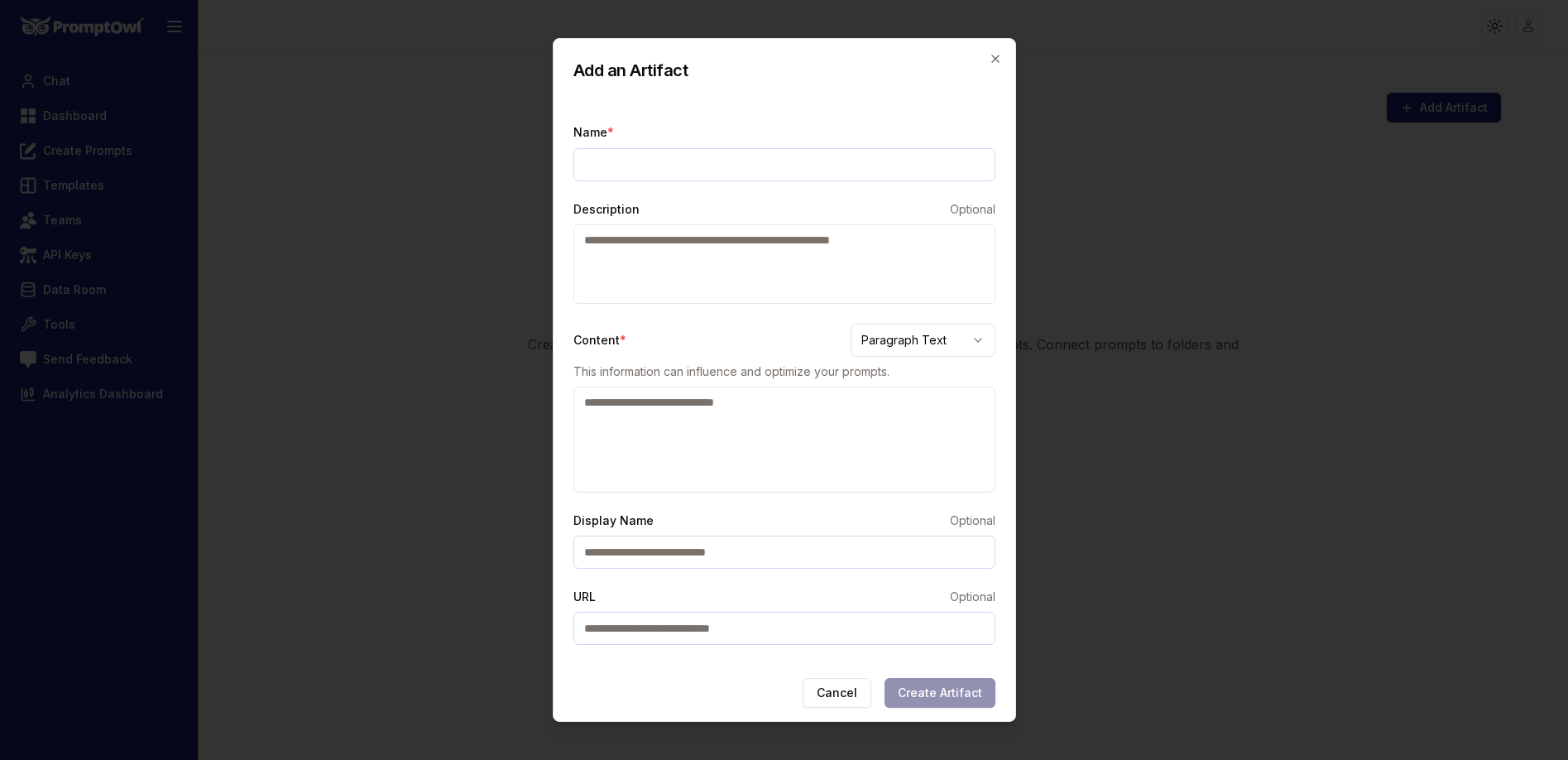
type textarea "**********"
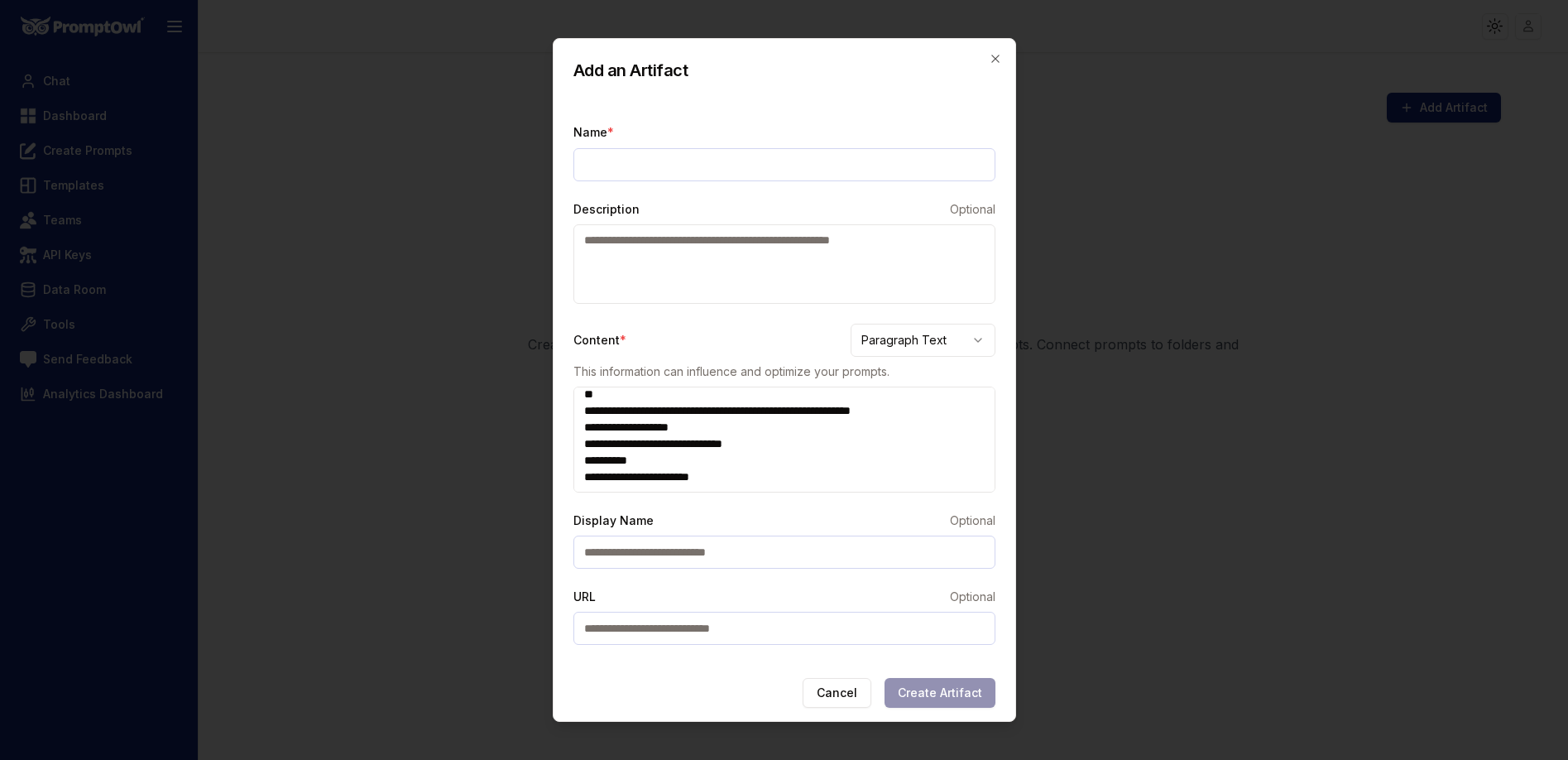
scroll to position [5706, 0]
click at [720, 478] on textarea "Content *" at bounding box center [784, 439] width 422 height 106
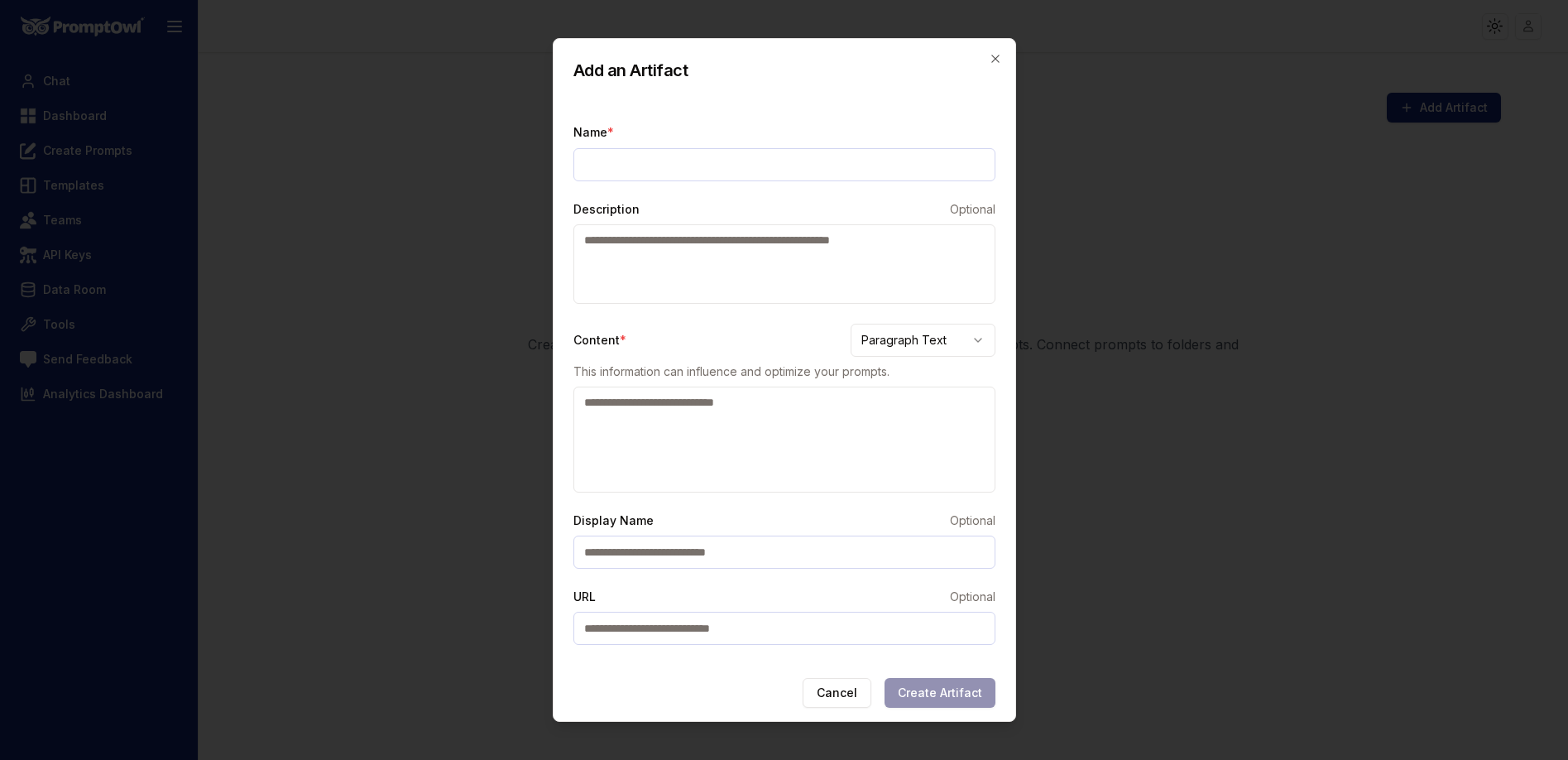
scroll to position [0, 0]
paste textarea "**********"
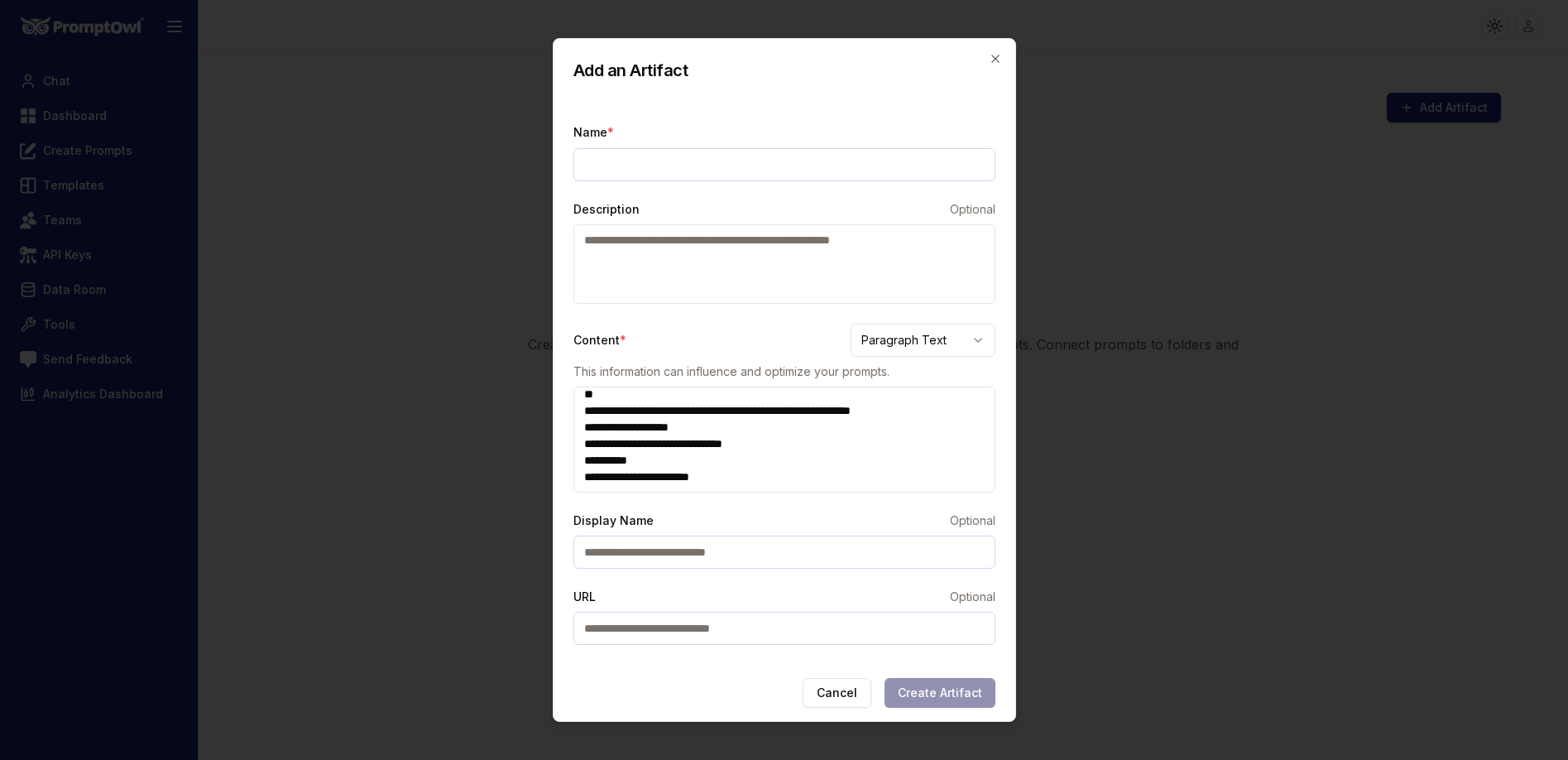
scroll to position [5706, 0]
type textarea "**********"
click at [830, 695] on button "Cancel" at bounding box center [837, 693] width 69 height 30
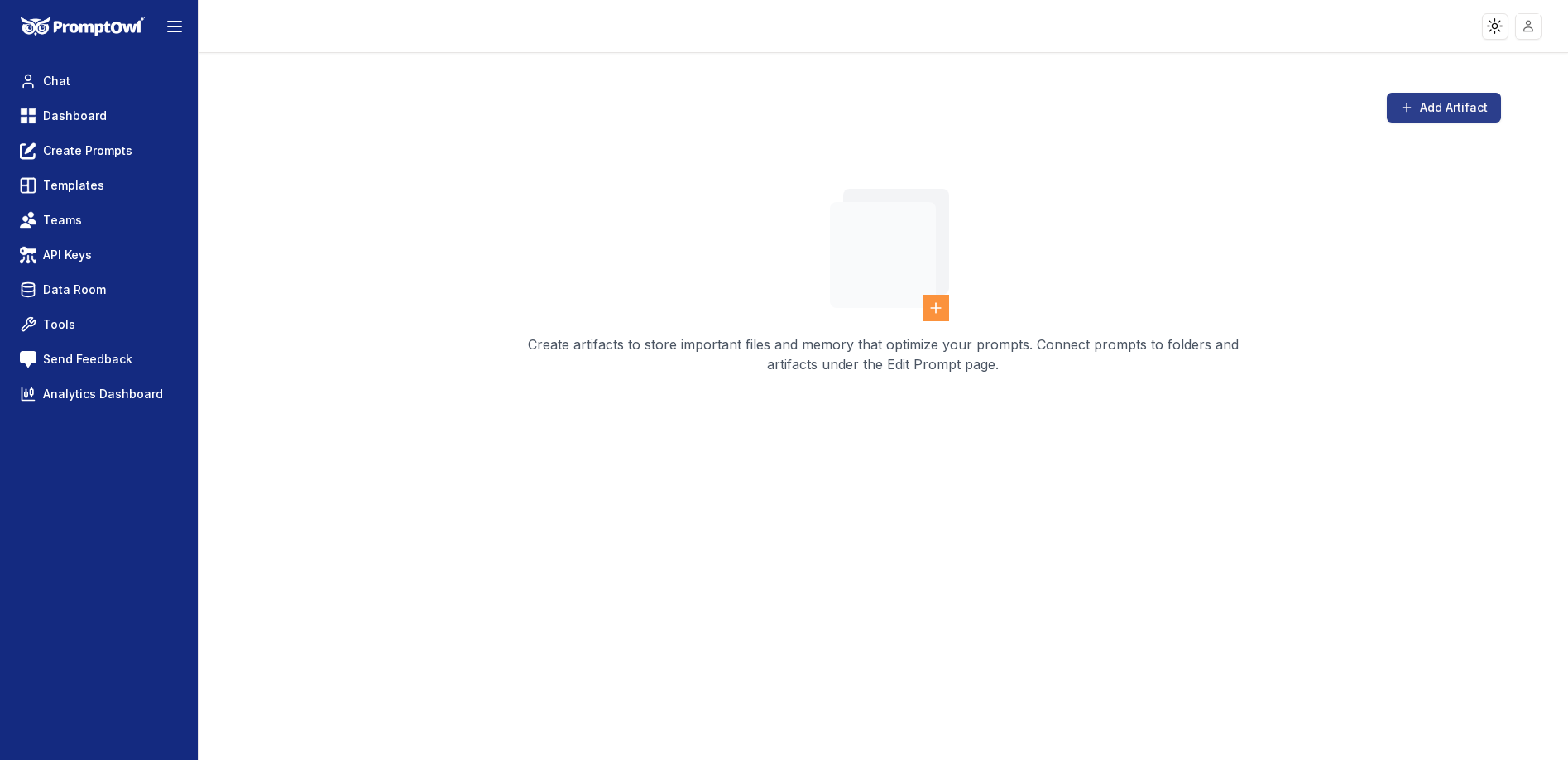
click at [1454, 121] on button "Add Artifact" at bounding box center [1444, 108] width 114 height 30
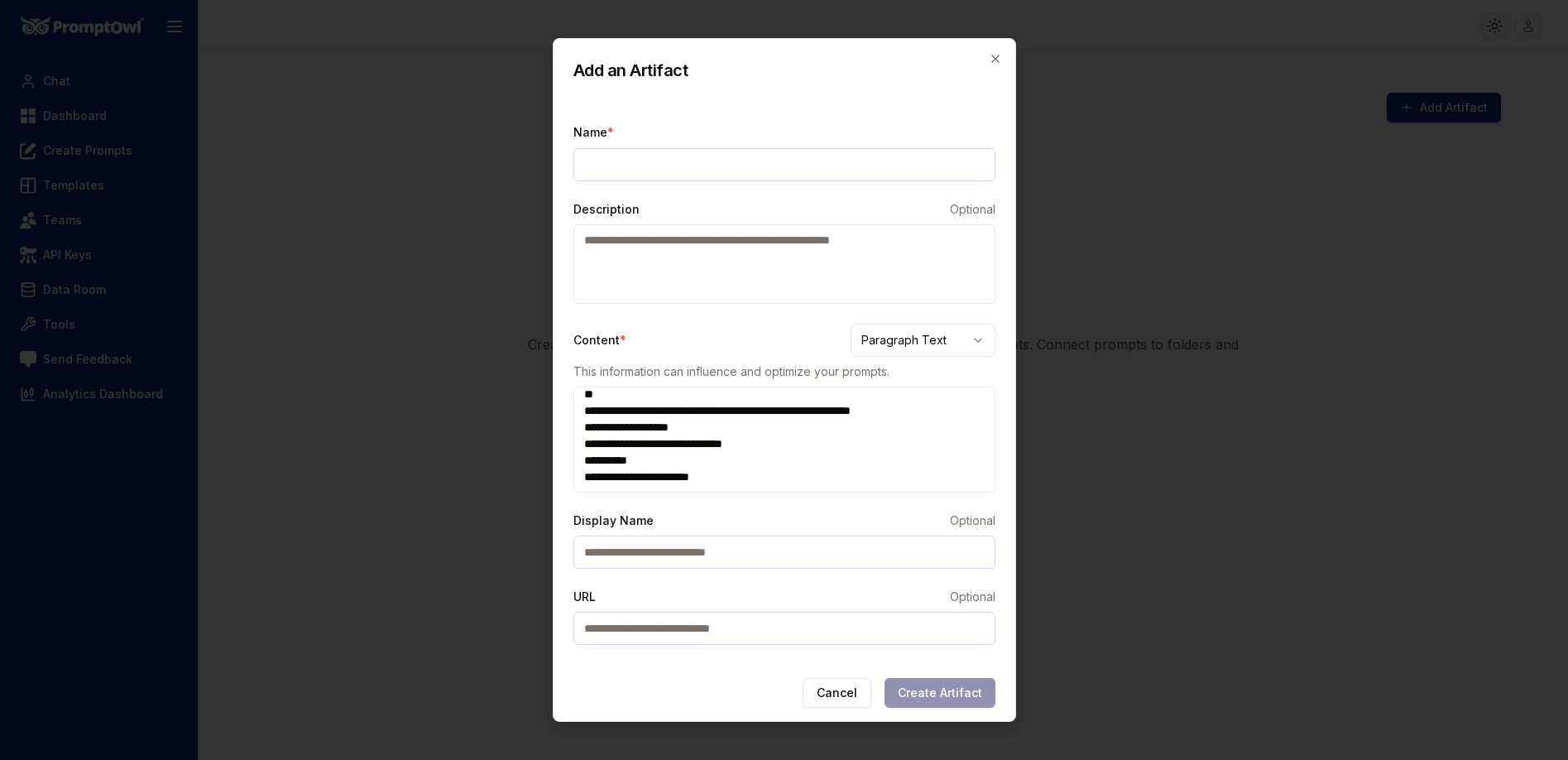
scroll to position [5125, 0]
click at [583, 457] on textarea "Content *" at bounding box center [784, 439] width 422 height 106
type textarea "**********"
click at [846, 697] on button "Cancel" at bounding box center [837, 693] width 69 height 30
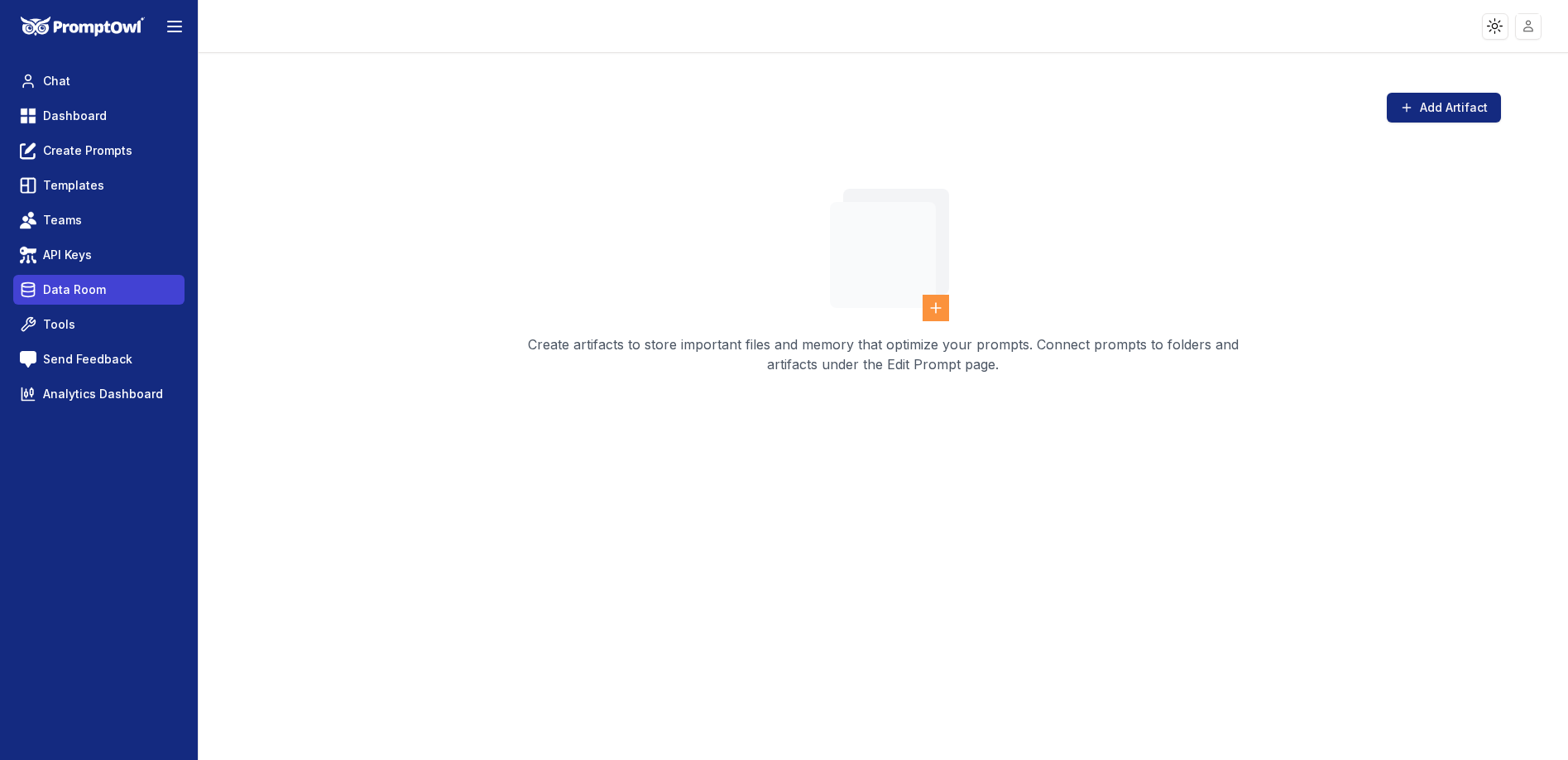
click at [77, 286] on span "Data Room" at bounding box center [75, 290] width 63 height 17
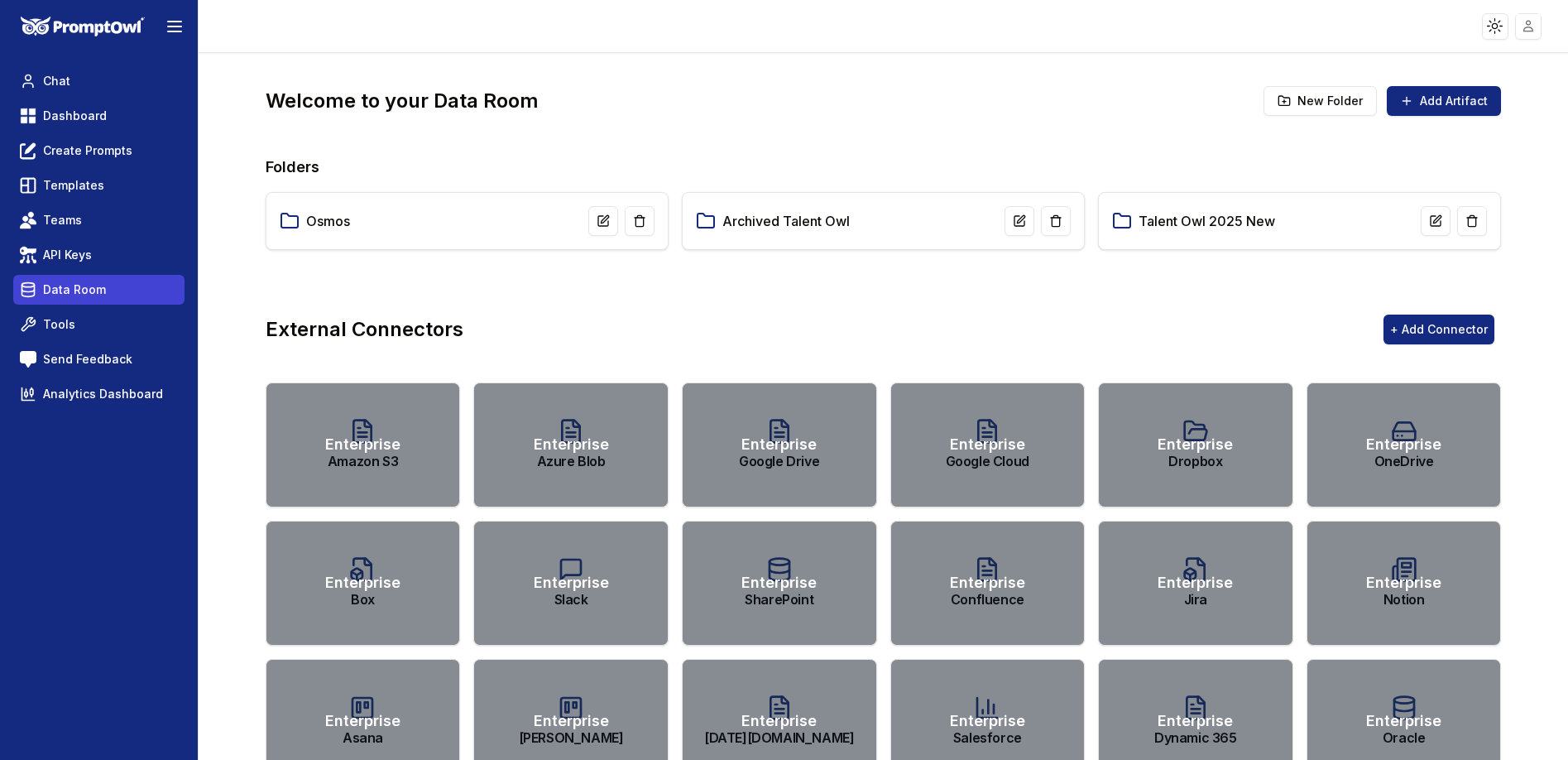
click at [77, 286] on span "Data Room" at bounding box center [75, 290] width 63 height 17
click at [442, 217] on div "Osmos" at bounding box center [466, 221] width 375 height 30
click at [327, 215] on link "Osmos" at bounding box center [328, 221] width 44 height 20
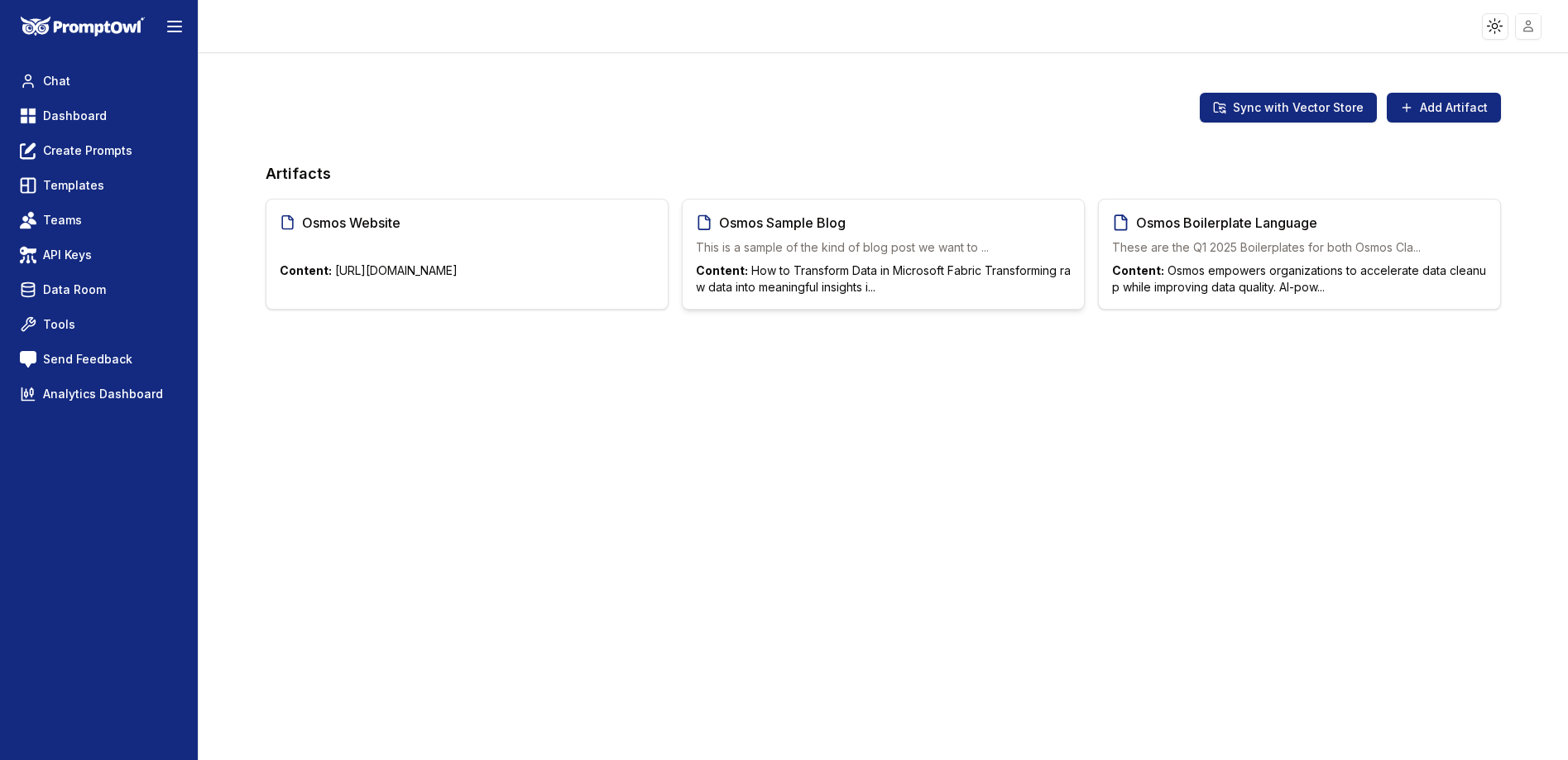
click at [896, 264] on p "Content: How to Transform Data in Microsoft Fabric Transforming raw data into m…" at bounding box center [883, 279] width 375 height 33
click at [1247, 264] on p "Content: Osmos empowers organizations to accelerate data cleanup while improvin…" at bounding box center [1300, 279] width 375 height 33
